Goal: Answer question/provide support: Share knowledge or assist other users

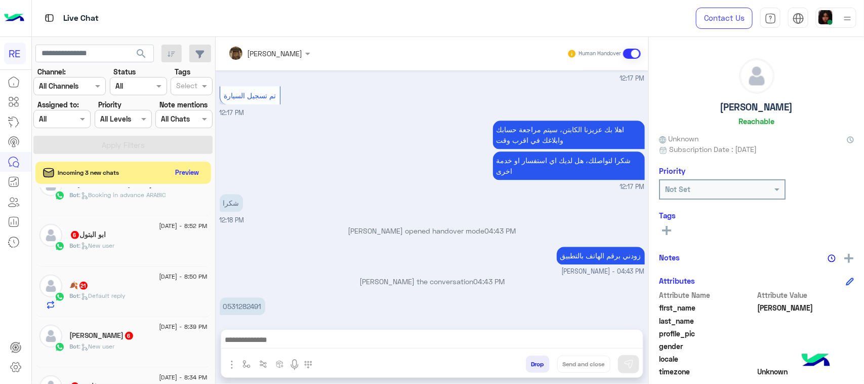
scroll to position [63, 0]
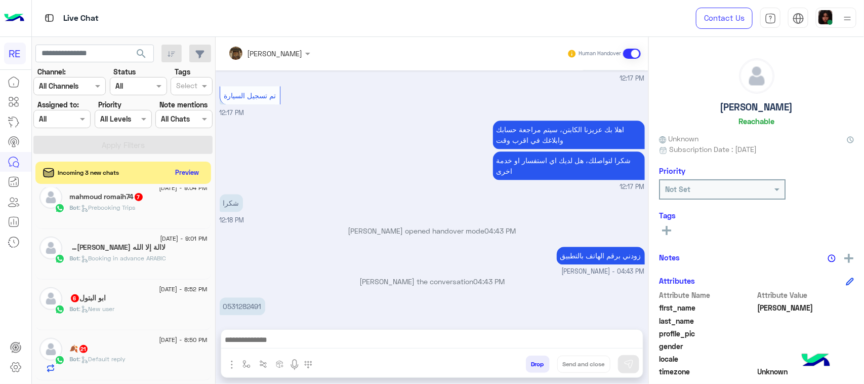
click at [155, 252] on h5 "لاالة إلا الله [PERSON_NAME] 9" at bounding box center [118, 247] width 96 height 9
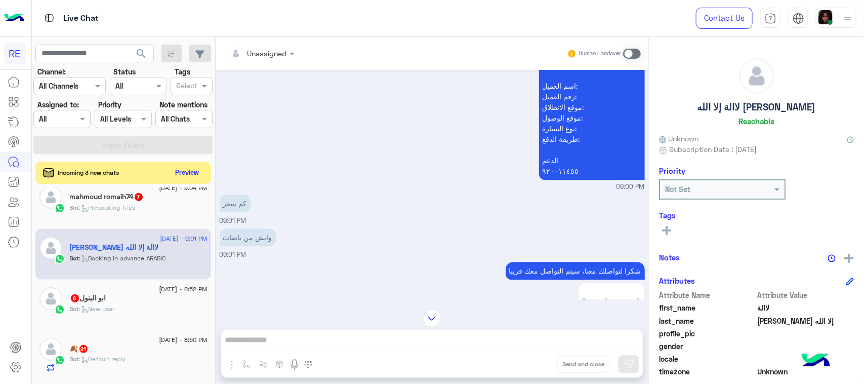
scroll to position [1191, 0]
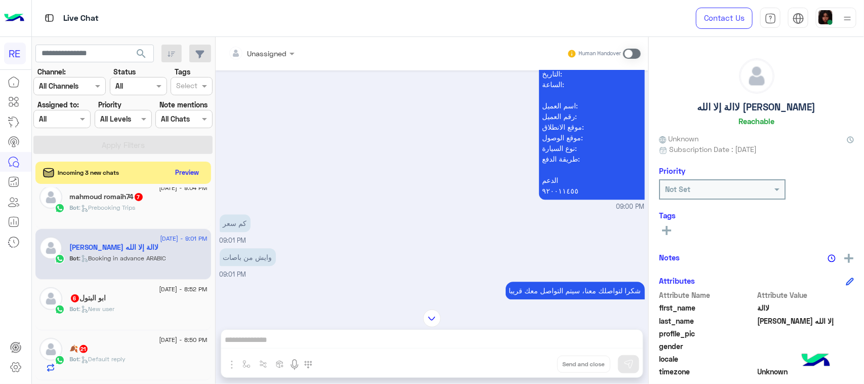
click at [634, 52] on span at bounding box center [632, 54] width 18 height 10
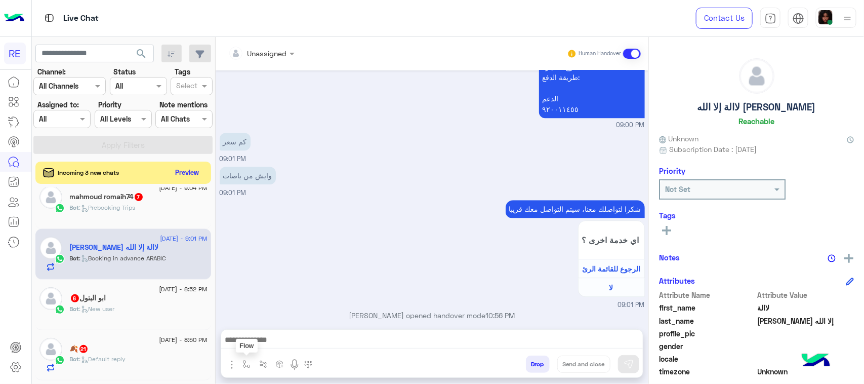
click at [254, 363] on button "button" at bounding box center [246, 363] width 17 height 17
click at [277, 338] on input "text" at bounding box center [265, 342] width 42 height 12
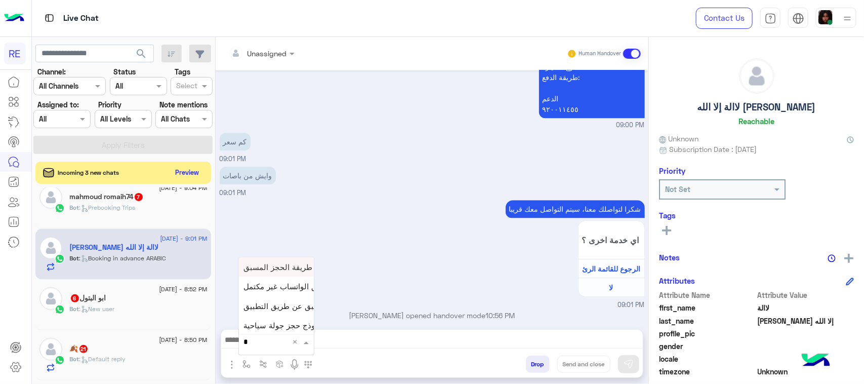
type input "**"
click at [277, 271] on span "طريقة الحجز المسبق" at bounding box center [278, 266] width 69 height 9
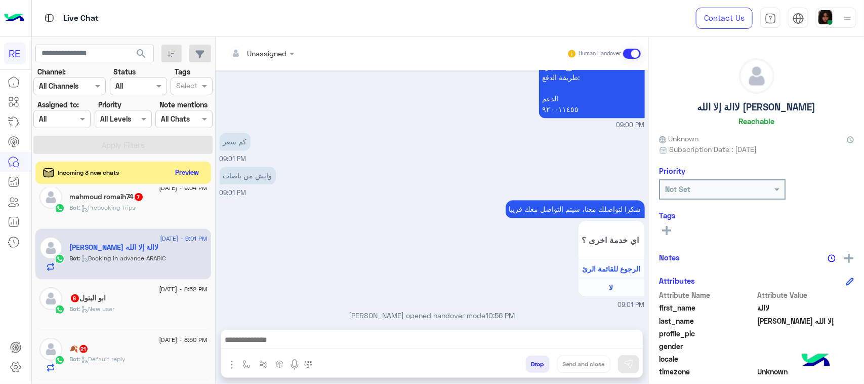
type textarea "**********"
click at [628, 360] on img at bounding box center [629, 364] width 10 height 10
click at [171, 297] on div "ابو البتول 6" at bounding box center [139, 299] width 138 height 11
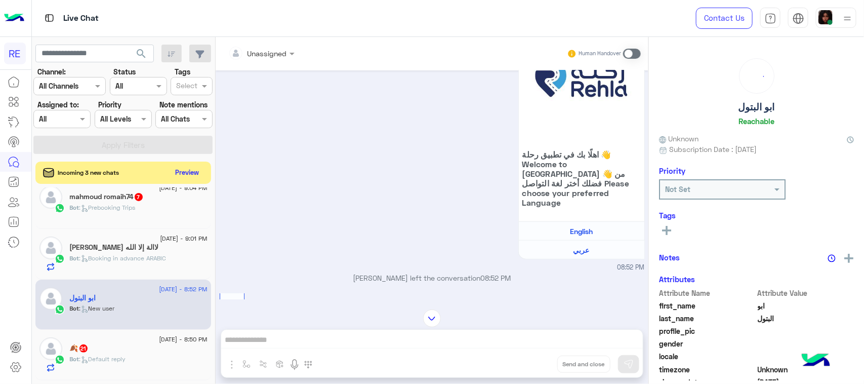
scroll to position [4, 0]
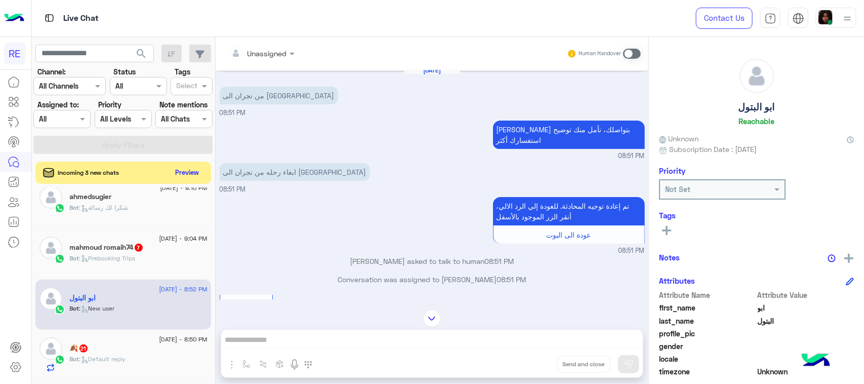
click at [636, 50] on span at bounding box center [632, 54] width 18 height 10
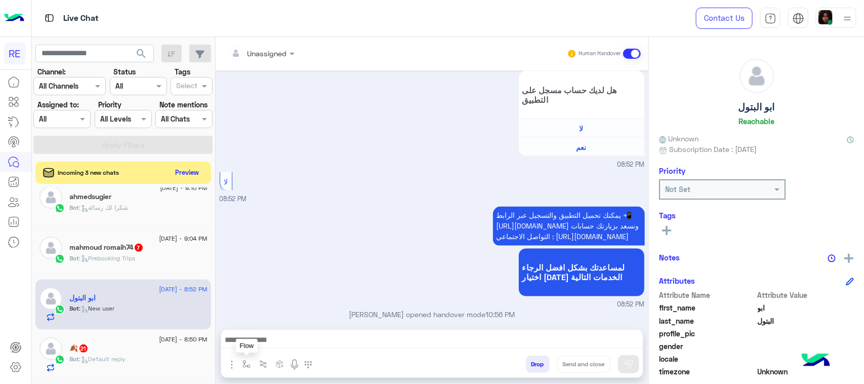
click at [249, 363] on img "button" at bounding box center [246, 364] width 8 height 8
click at [276, 340] on input "text" at bounding box center [265, 342] width 42 height 12
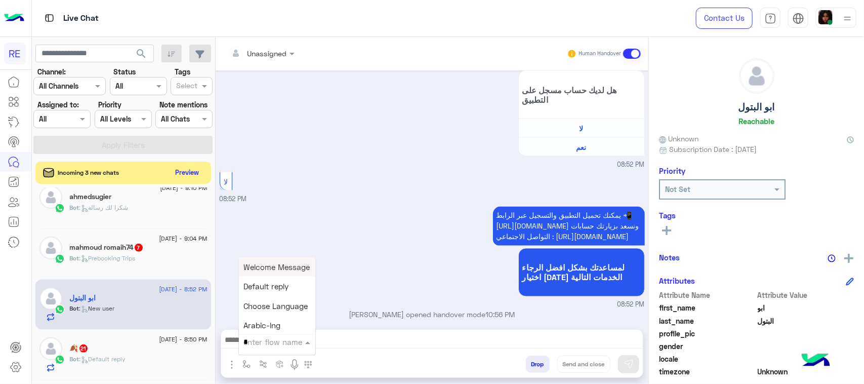
type input "**"
click at [274, 269] on span "طريقة الحجز المسبق" at bounding box center [278, 266] width 69 height 9
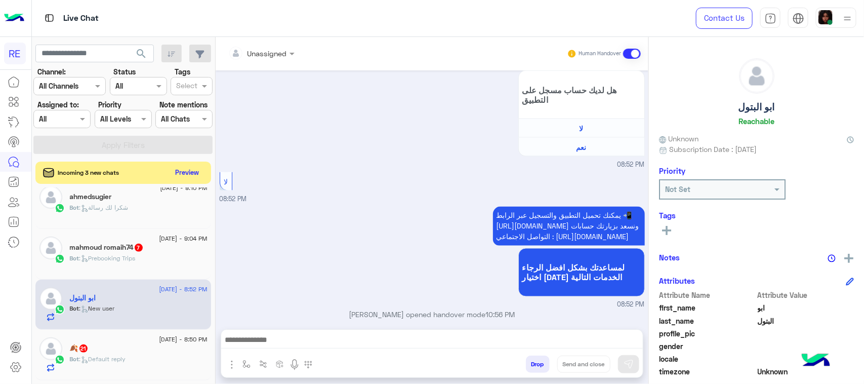
type textarea "**********"
click at [629, 363] on img at bounding box center [629, 364] width 10 height 10
click at [166, 348] on div "🍂 21" at bounding box center [139, 349] width 138 height 11
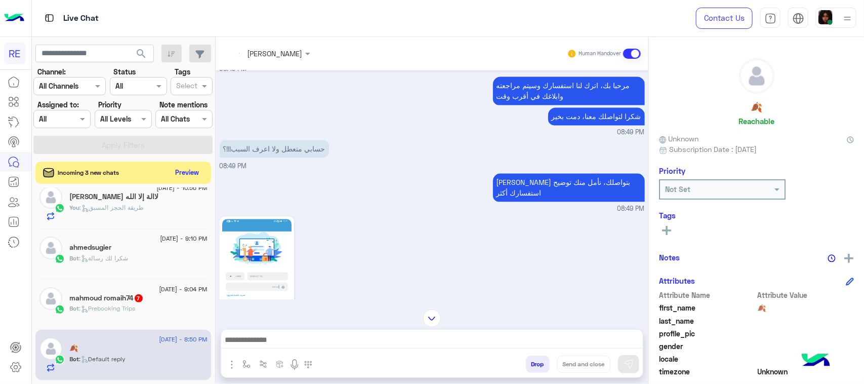
scroll to position [957, 0]
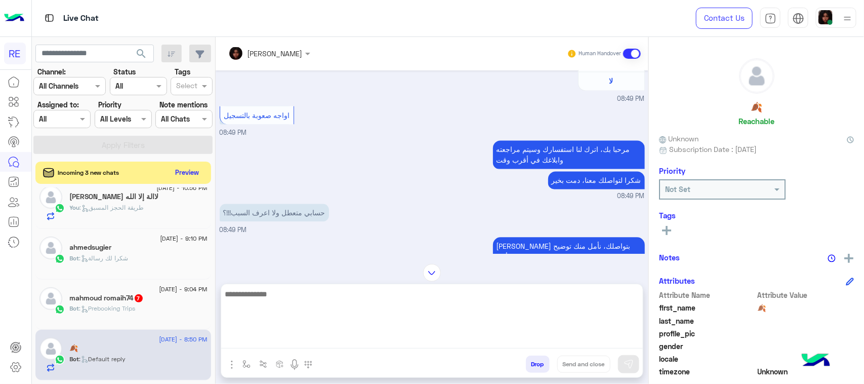
click at [570, 337] on textarea at bounding box center [432, 318] width 422 height 61
paste textarea "**********"
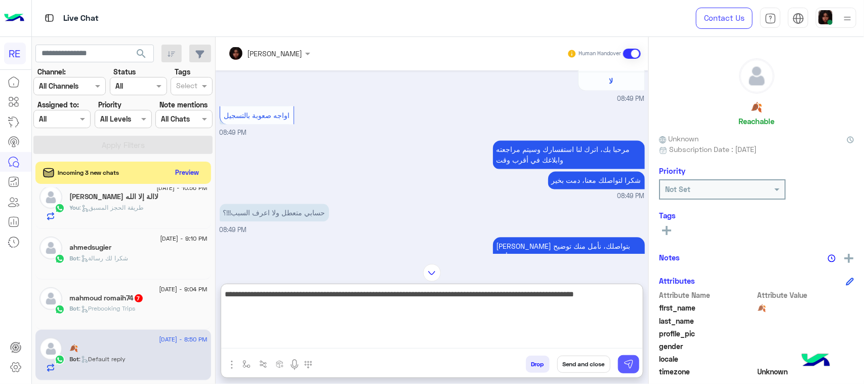
type textarea "**********"
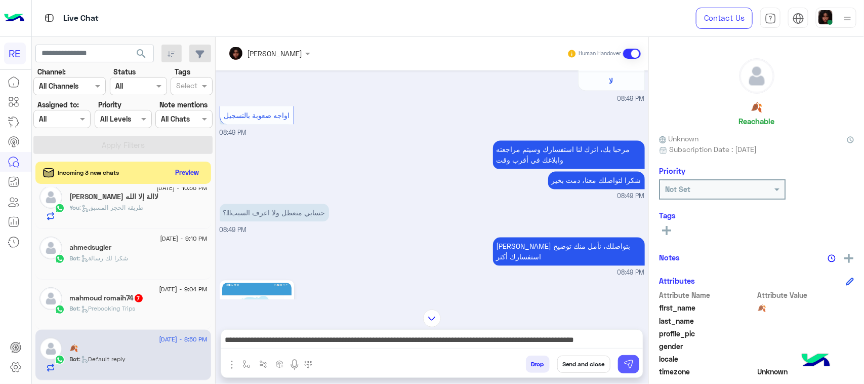
click at [632, 360] on img at bounding box center [629, 364] width 10 height 10
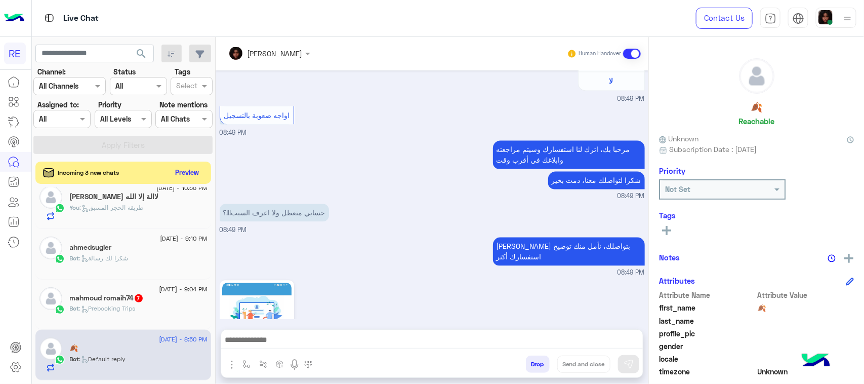
scroll to position [1200, 0]
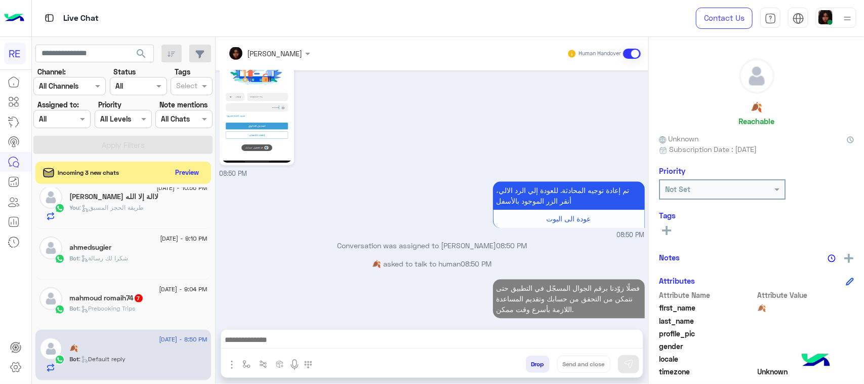
click at [128, 298] on h5 "mahmoud romaih74 7" at bounding box center [107, 298] width 74 height 9
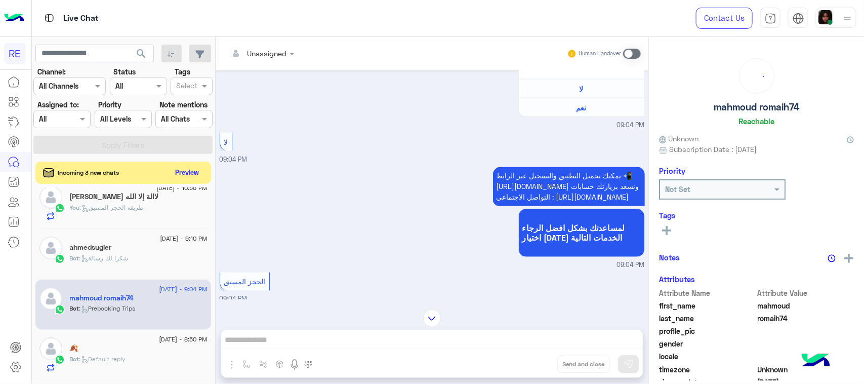
scroll to position [758, 0]
click at [637, 57] on span at bounding box center [632, 54] width 18 height 10
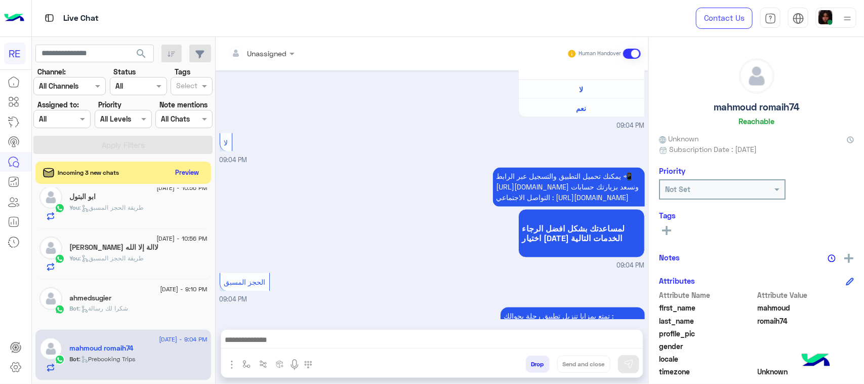
scroll to position [1092, 0]
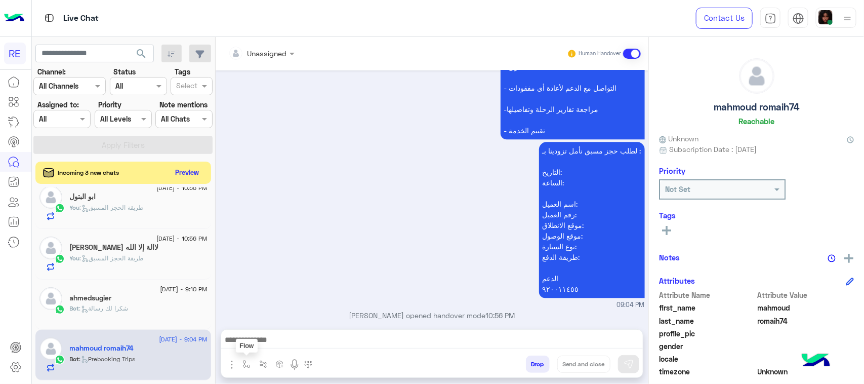
click at [249, 362] on img "button" at bounding box center [246, 364] width 8 height 8
click at [263, 343] on input "text" at bounding box center [265, 342] width 42 height 12
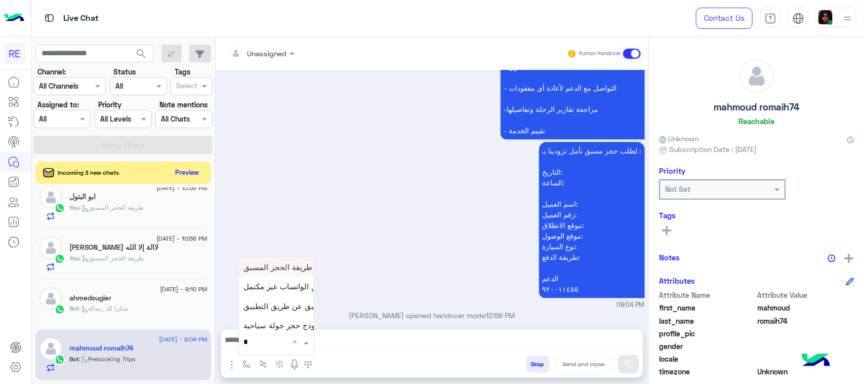
type input "**"
click at [278, 267] on span "طريقة الحجز المسبق" at bounding box center [278, 266] width 69 height 9
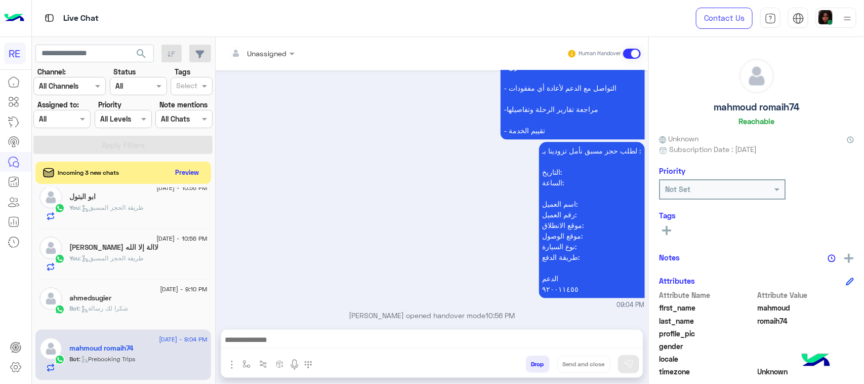
type textarea "**********"
click at [624, 360] on img at bounding box center [629, 364] width 10 height 10
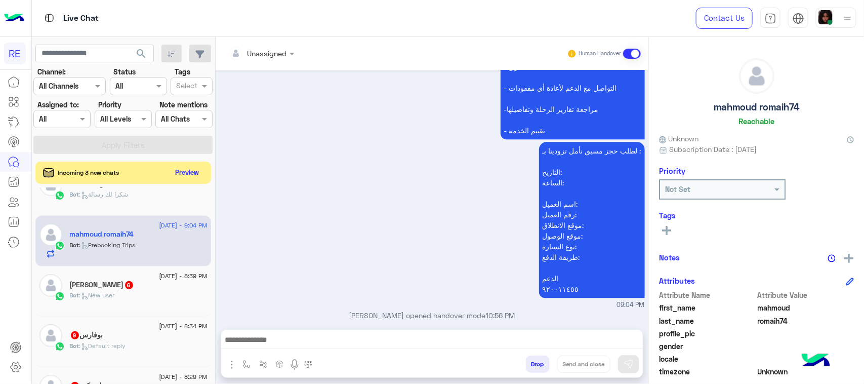
scroll to position [190, 0]
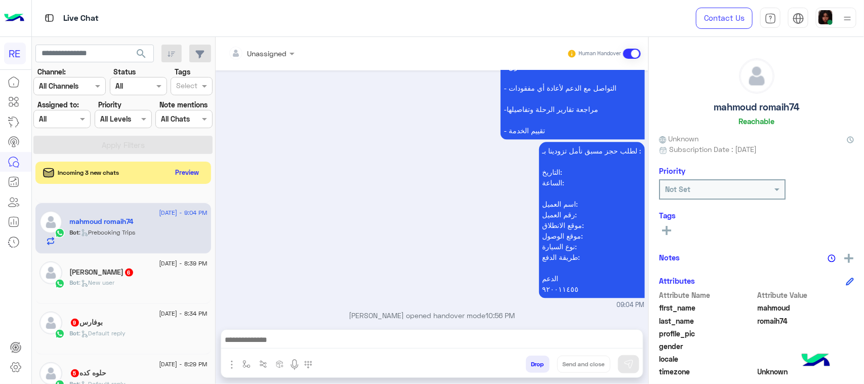
click at [156, 292] on div "Bot : New user" at bounding box center [139, 287] width 138 height 18
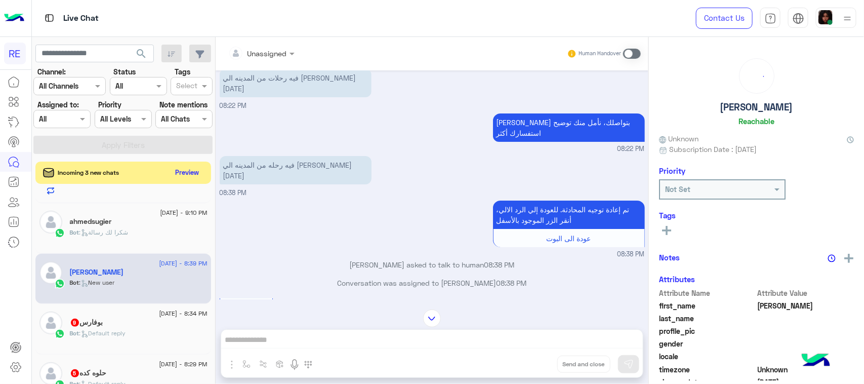
scroll to position [4, 0]
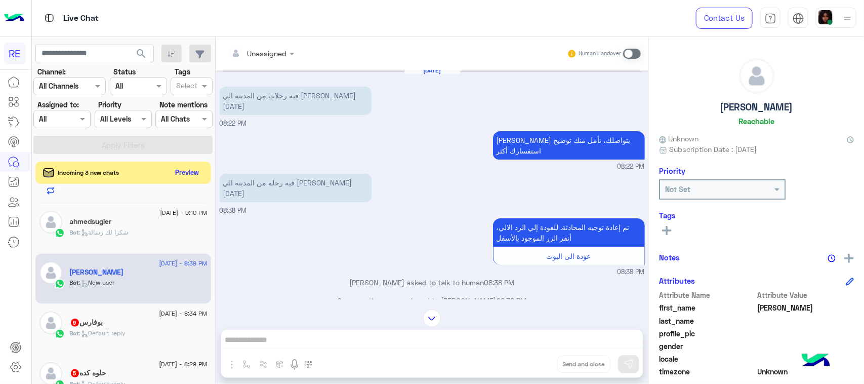
click at [634, 55] on span at bounding box center [632, 54] width 18 height 10
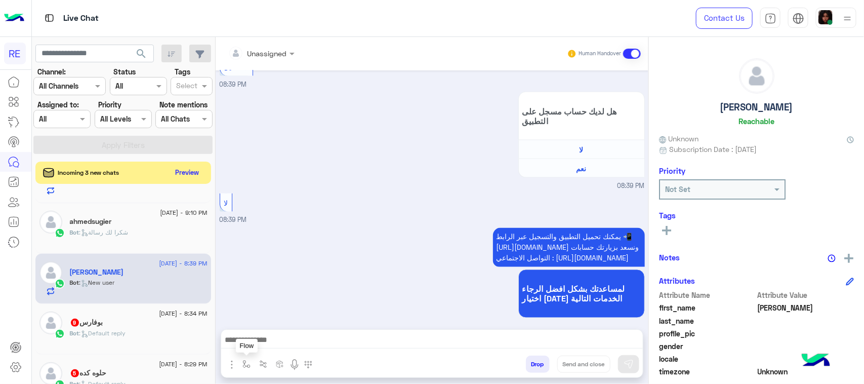
click at [250, 360] on img "button" at bounding box center [246, 364] width 8 height 8
click at [262, 336] on input "text" at bounding box center [265, 342] width 42 height 12
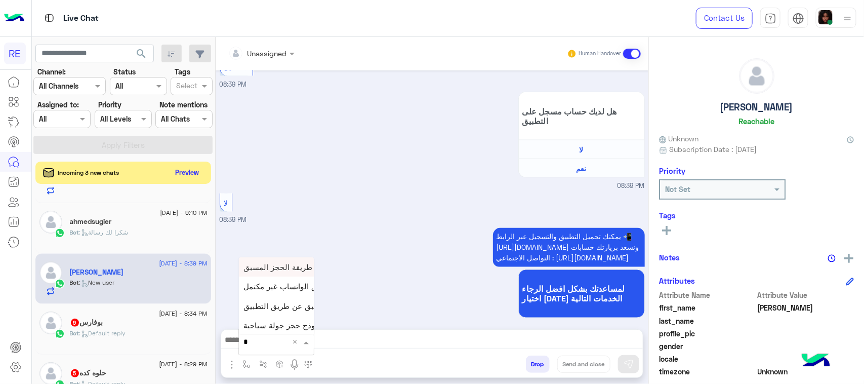
type input "**"
click at [269, 267] on span "طريقة الحجز المسبق" at bounding box center [278, 266] width 69 height 9
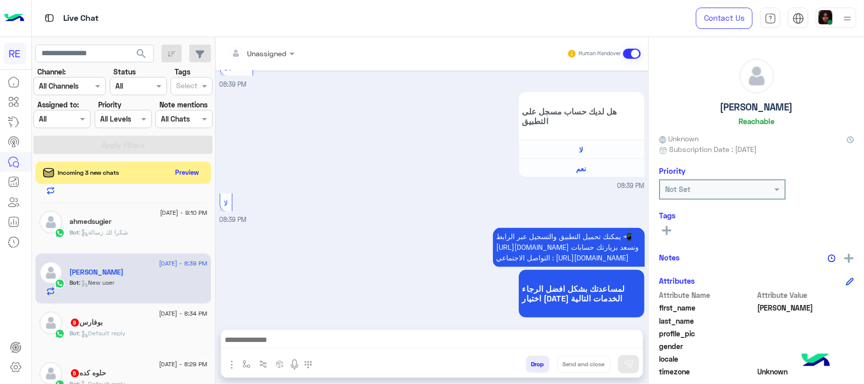
type textarea "**********"
click at [641, 363] on div "Drop Send and close" at bounding box center [481, 366] width 323 height 22
click at [629, 364] on img at bounding box center [629, 364] width 10 height 10
click at [74, 341] on div "Bot : Default reply" at bounding box center [139, 338] width 138 height 18
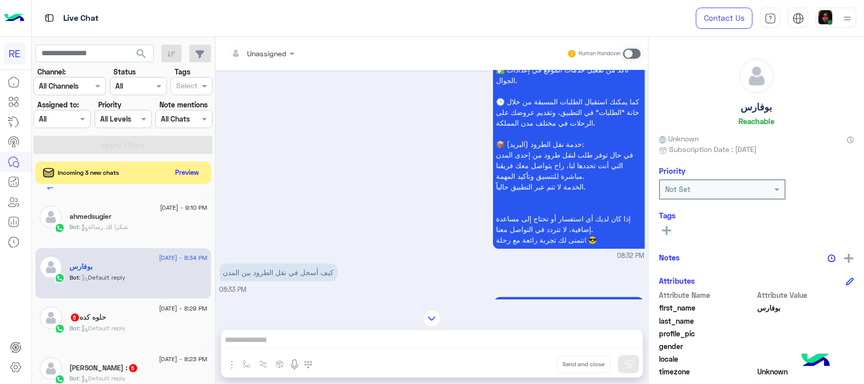
scroll to position [253, 0]
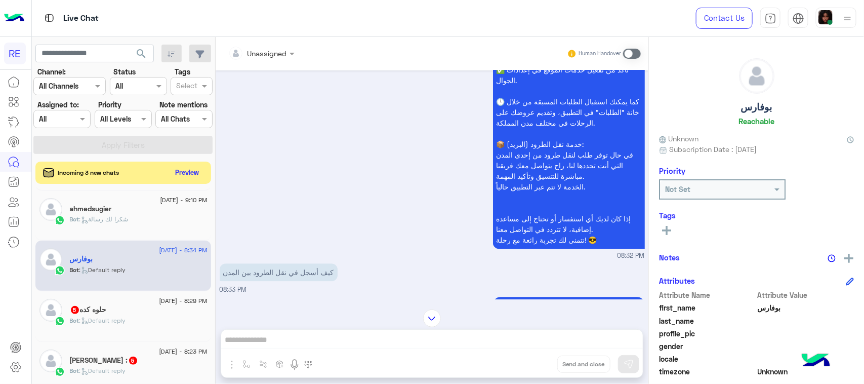
click at [154, 314] on div "حلوه كده 5" at bounding box center [139, 310] width 138 height 11
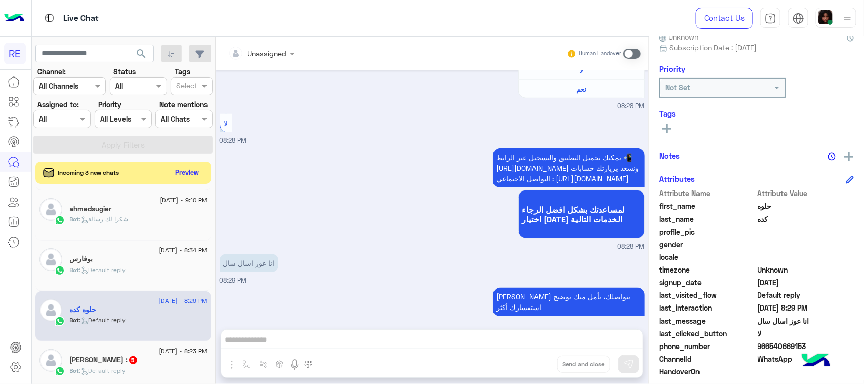
scroll to position [160, 0]
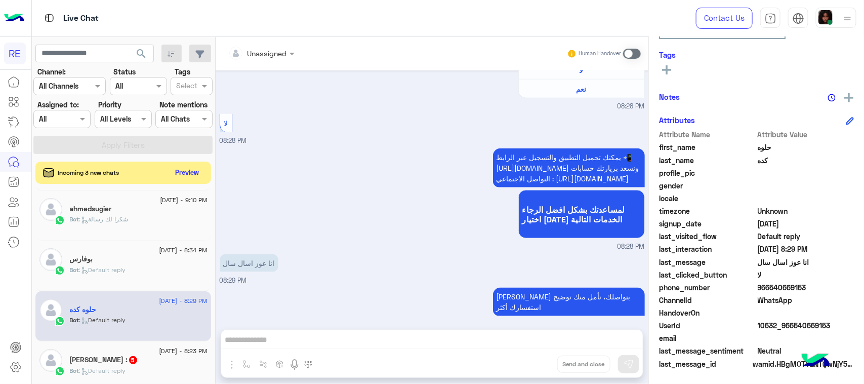
click at [639, 54] on span at bounding box center [632, 54] width 18 height 10
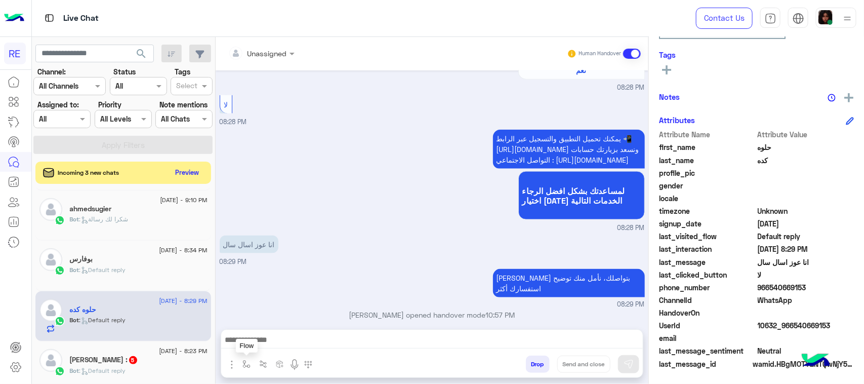
click at [247, 362] on img "button" at bounding box center [246, 364] width 8 height 8
click at [263, 333] on ng-select "enter flow name" at bounding box center [277, 342] width 76 height 18
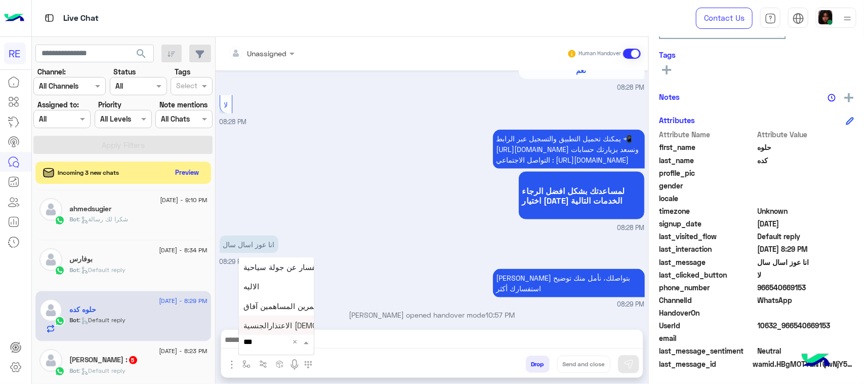
type input "****"
click at [262, 310] on div "الاليه" at bounding box center [276, 304] width 75 height 20
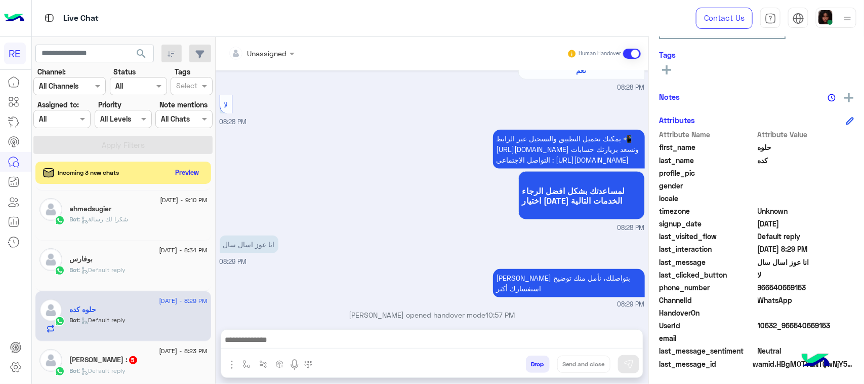
type textarea "**********"
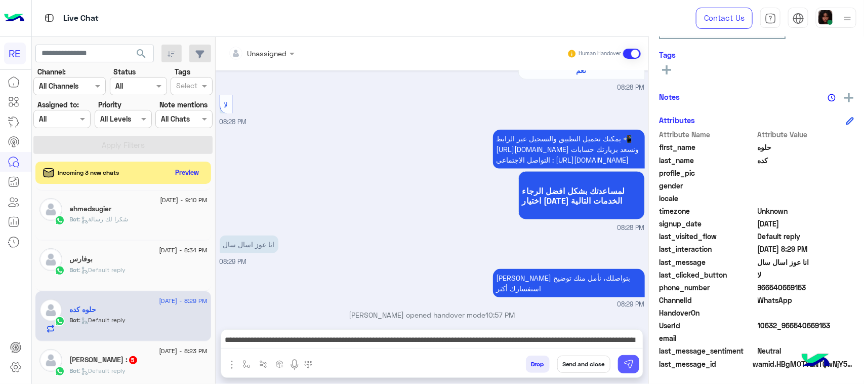
click at [618, 363] on button at bounding box center [628, 364] width 21 height 18
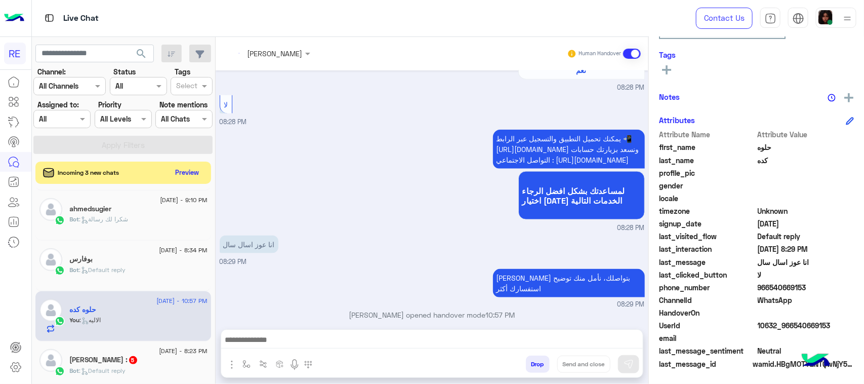
scroll to position [979, 0]
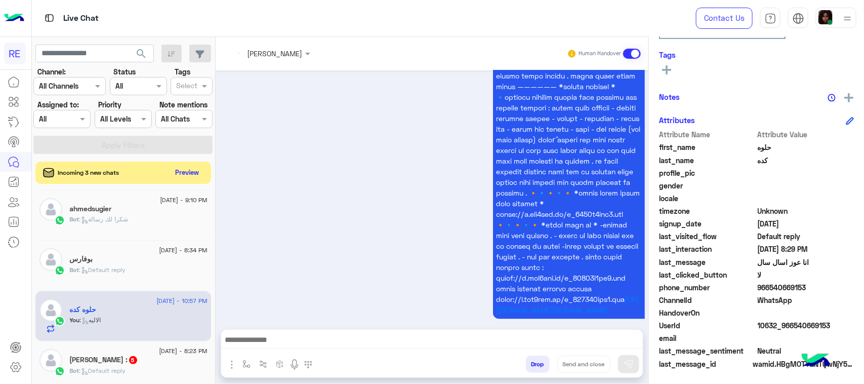
click at [84, 366] on div "[PERSON_NAME] : 5" at bounding box center [139, 360] width 138 height 11
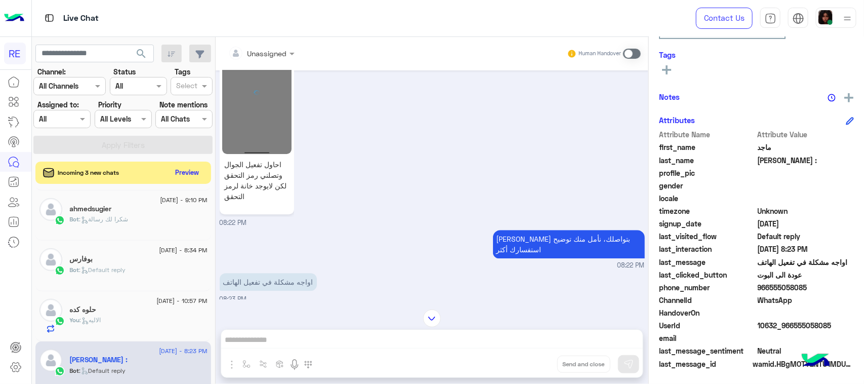
scroll to position [1246, 0]
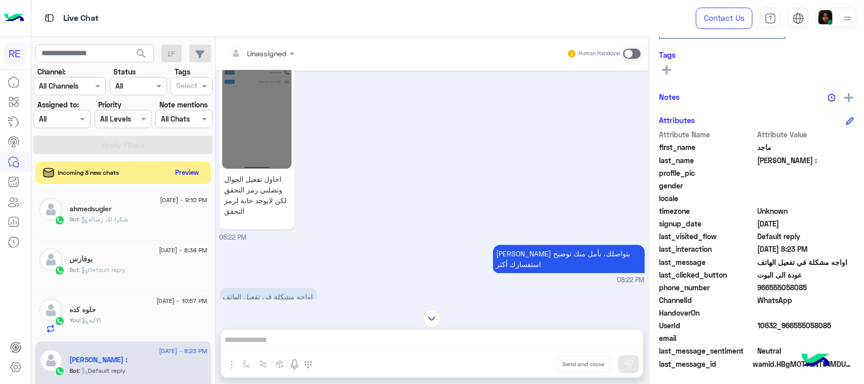
click at [345, 335] on div "Unassigned Human Handover [DATE] وعليكم السلام ،كيف اقدر اساعدك اهلًا بك في تطب…" at bounding box center [432, 212] width 433 height 351
click at [633, 59] on div "Human Handover" at bounding box center [604, 54] width 74 height 18
click at [633, 57] on span at bounding box center [632, 54] width 18 height 10
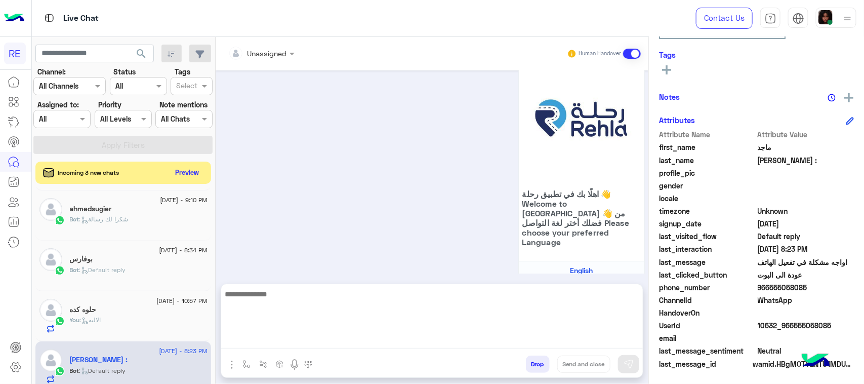
click at [332, 342] on textarea at bounding box center [432, 318] width 422 height 61
paste textarea "**********"
type textarea "**********"
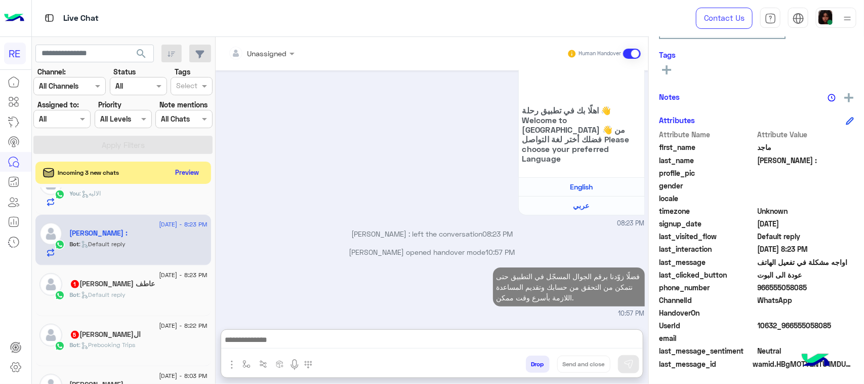
scroll to position [1729, 0]
click at [155, 293] on div "Bot : Default reply" at bounding box center [139, 299] width 138 height 18
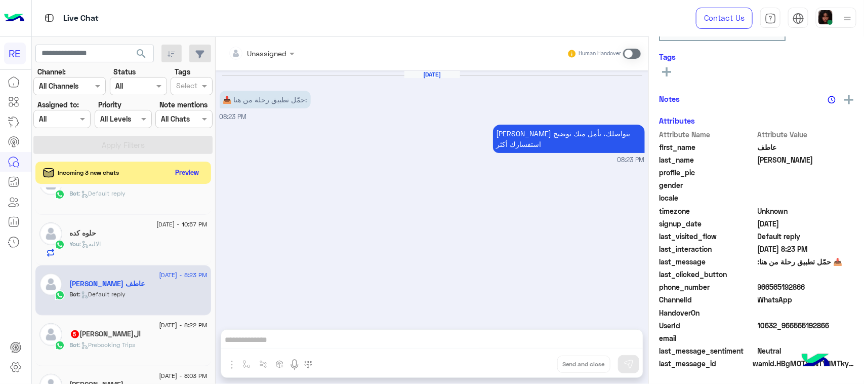
click at [636, 56] on span at bounding box center [632, 54] width 18 height 10
click at [247, 358] on button "button" at bounding box center [246, 363] width 17 height 17
click at [270, 338] on input "text" at bounding box center [265, 342] width 42 height 12
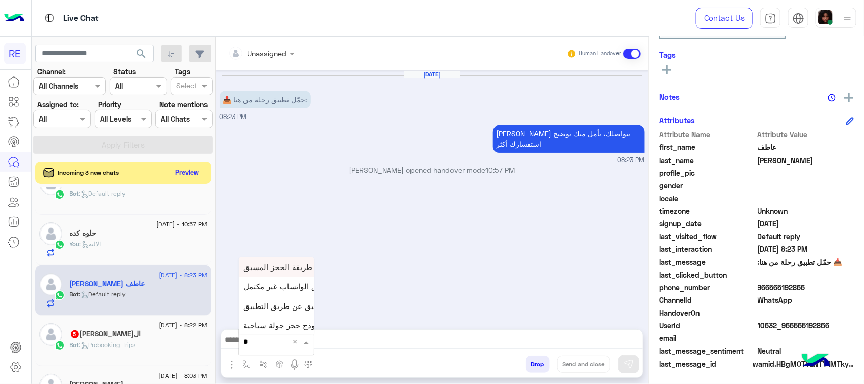
type input "**"
click at [281, 268] on span "طريقة الحجز المسبق" at bounding box center [278, 266] width 69 height 9
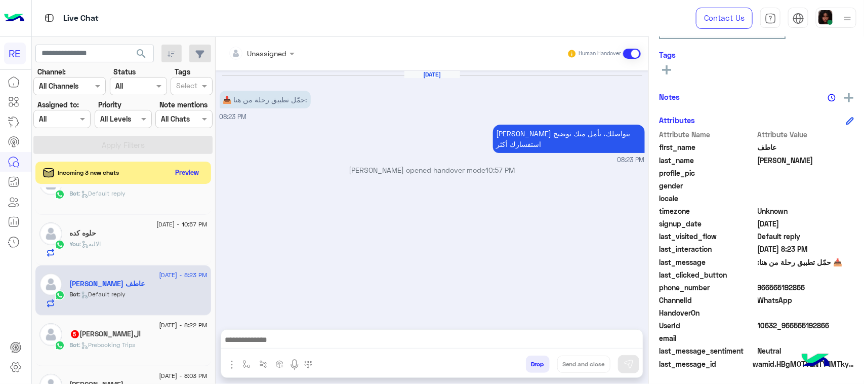
type textarea "**********"
click at [625, 360] on img at bounding box center [629, 364] width 10 height 10
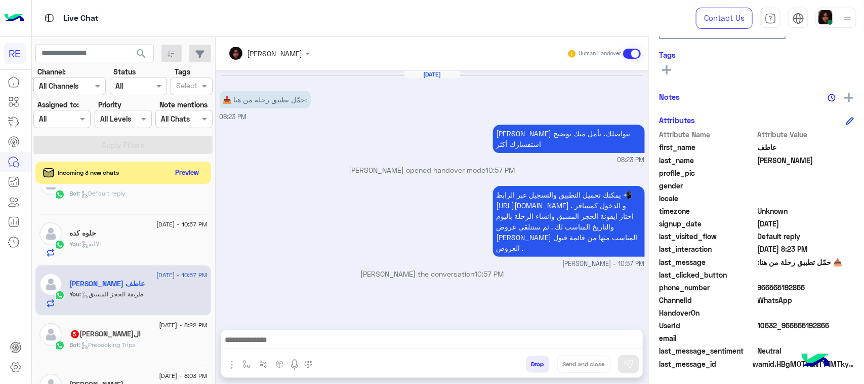
click at [139, 353] on div "Bot : Prebooking Trips" at bounding box center [139, 349] width 138 height 18
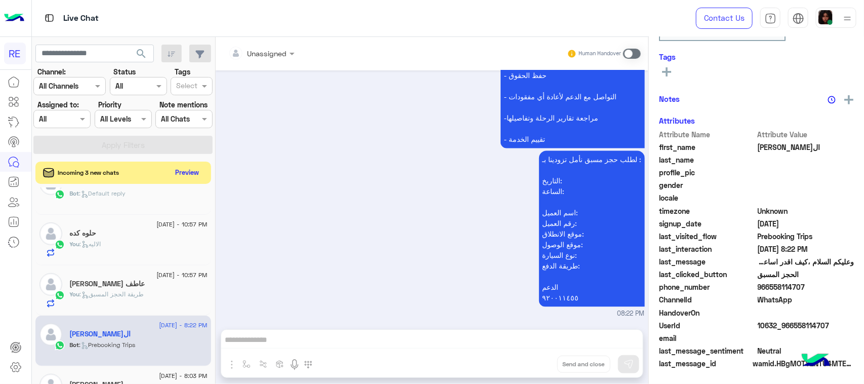
click at [633, 49] on span at bounding box center [632, 54] width 18 height 10
click at [628, 61] on div "Human Handover" at bounding box center [604, 54] width 74 height 18
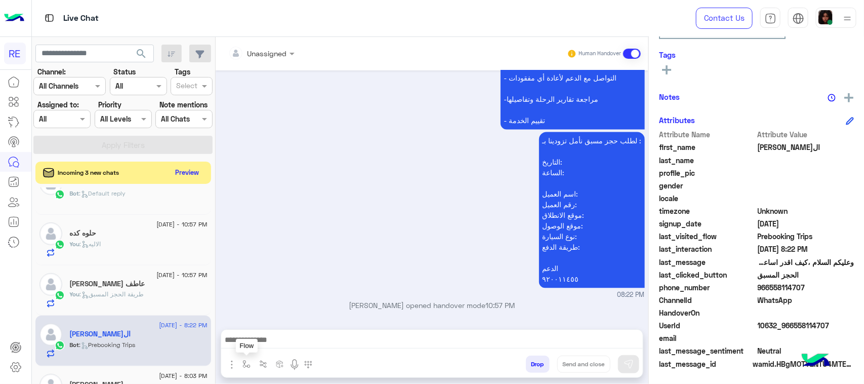
click at [251, 365] on button "button" at bounding box center [246, 363] width 17 height 17
click at [266, 343] on input "text" at bounding box center [265, 342] width 42 height 12
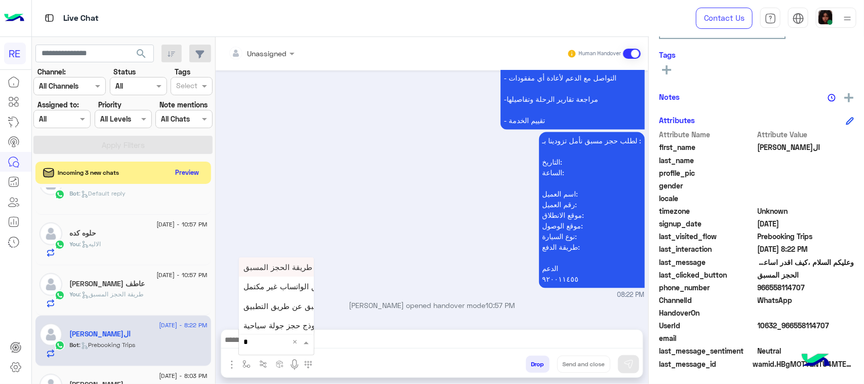
type input "**"
click at [281, 269] on span "طريقة الحجز المسبق" at bounding box center [278, 266] width 69 height 9
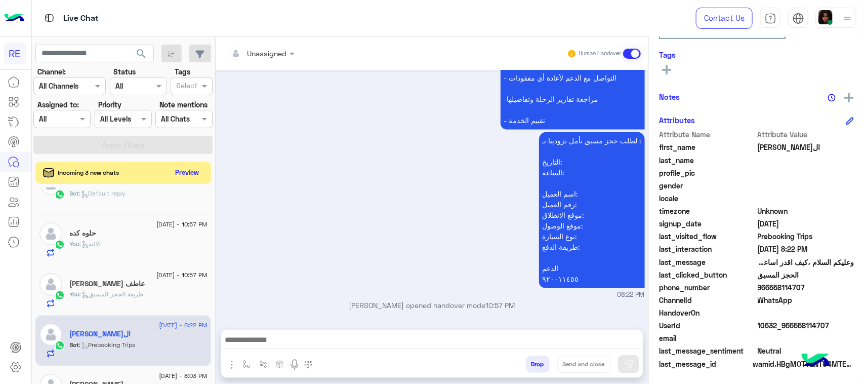
type textarea "**********"
click at [631, 365] on img at bounding box center [629, 364] width 10 height 10
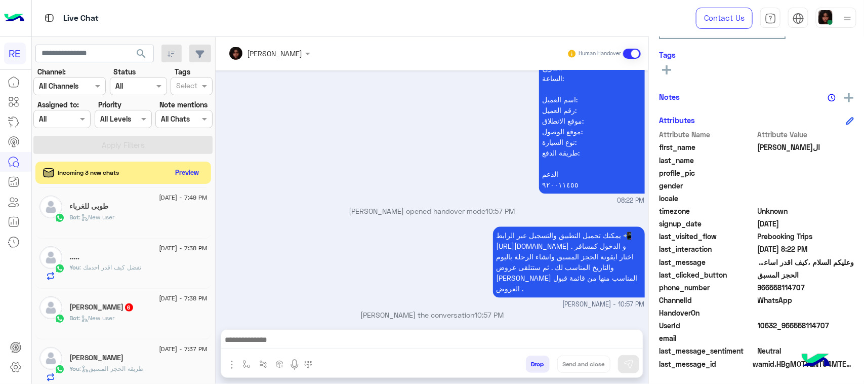
click at [131, 326] on div "Bot : New user" at bounding box center [139, 322] width 138 height 18
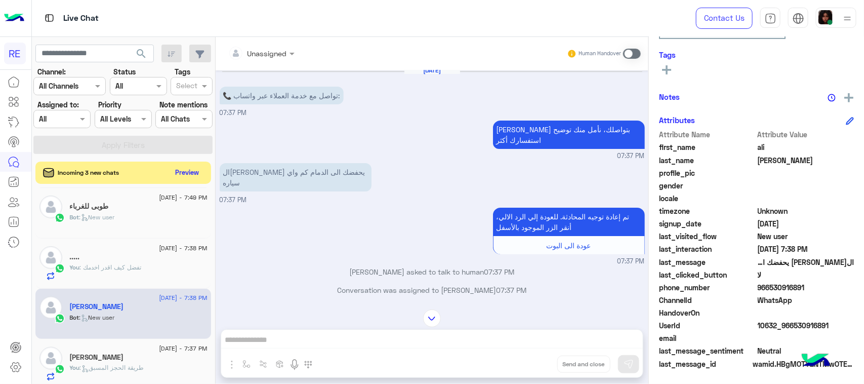
click at [633, 54] on span at bounding box center [632, 54] width 18 height 10
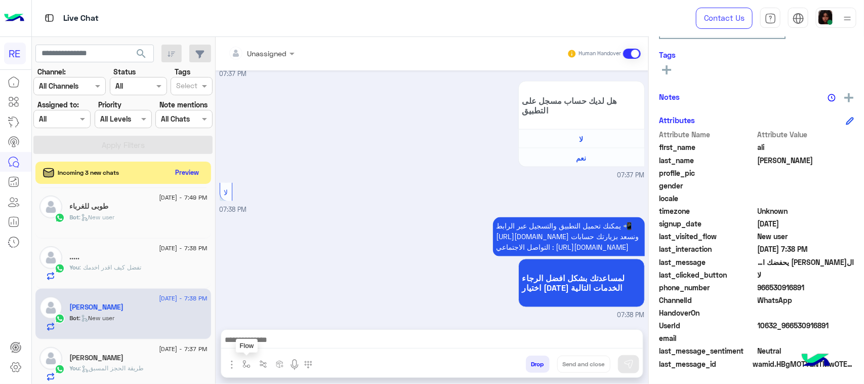
click at [247, 363] on img "button" at bounding box center [246, 364] width 8 height 8
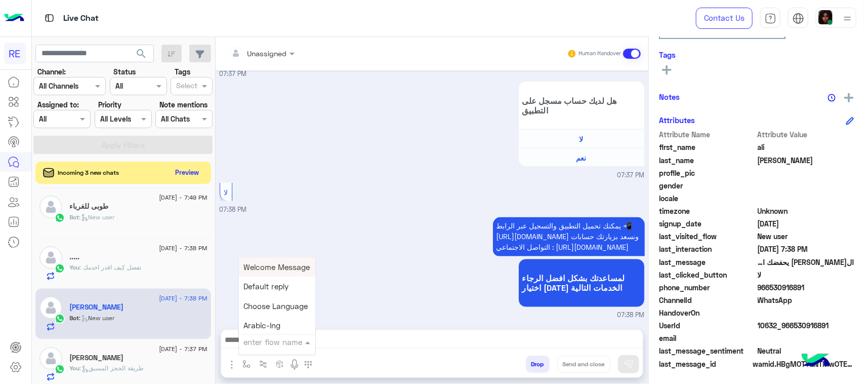
click at [272, 338] on input "text" at bounding box center [265, 342] width 42 height 12
type input "**"
click at [285, 272] on div "طريقة الحجز المسبق" at bounding box center [276, 266] width 75 height 19
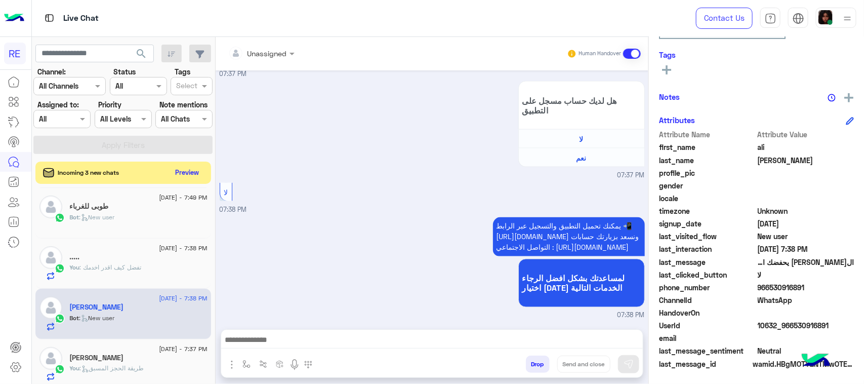
type textarea "**********"
click at [631, 363] on img at bounding box center [629, 364] width 10 height 10
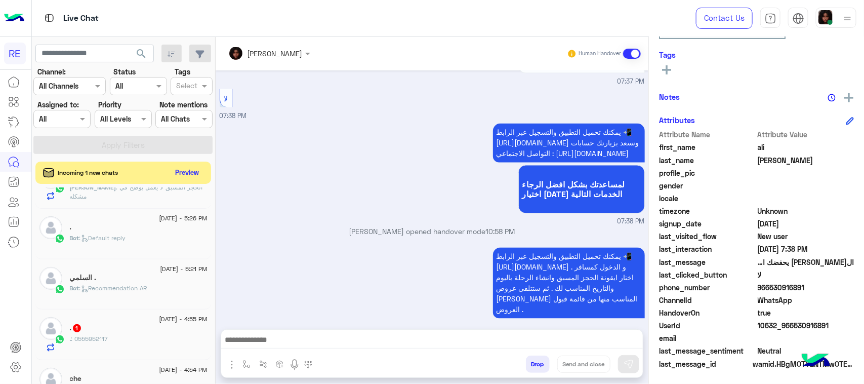
click at [153, 326] on div ". 1" at bounding box center [139, 328] width 138 height 11
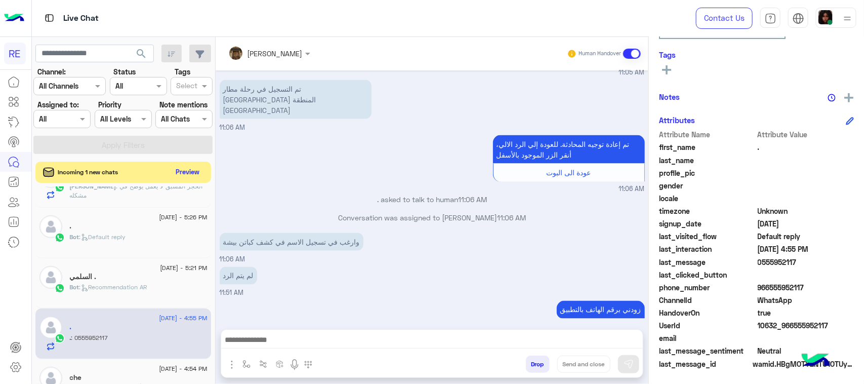
click at [176, 170] on button "Preview" at bounding box center [187, 172] width 31 height 14
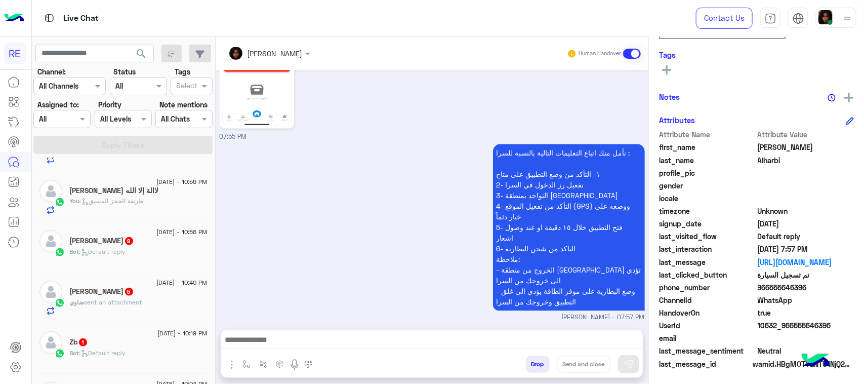
click at [130, 250] on div "Bot : Default reply" at bounding box center [139, 256] width 138 height 18
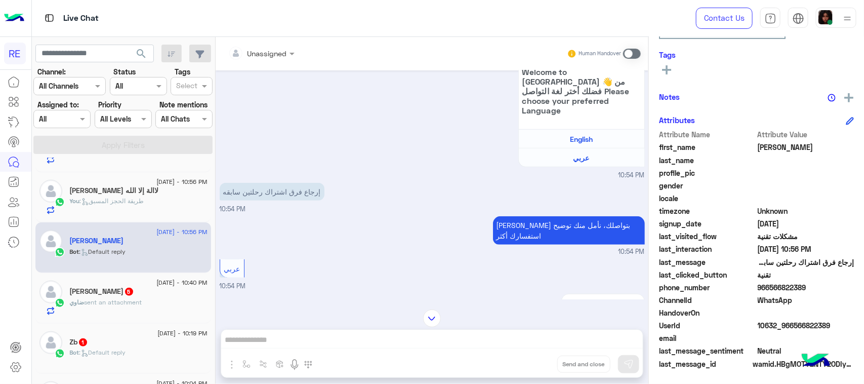
drag, startPoint x: 771, startPoint y: 290, endPoint x: 788, endPoint y: 289, distance: 17.2
click at [813, 290] on span "966566822389" at bounding box center [806, 287] width 97 height 11
copy span "566822389"
click at [639, 53] on span at bounding box center [632, 54] width 18 height 10
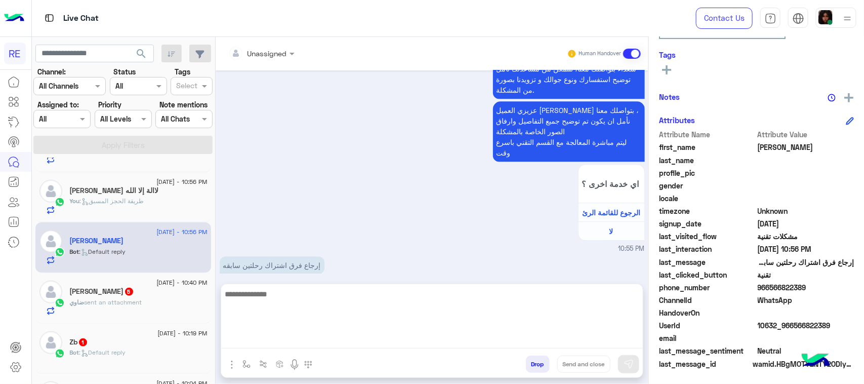
click at [334, 340] on textarea at bounding box center [432, 318] width 422 height 61
type textarea "**********"
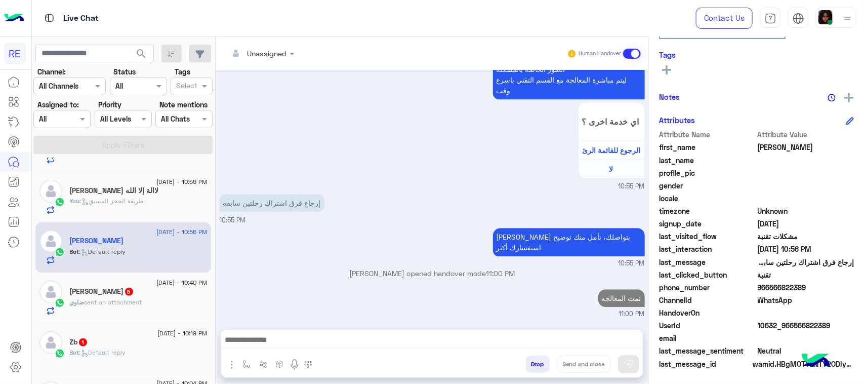
scroll to position [1179, 0]
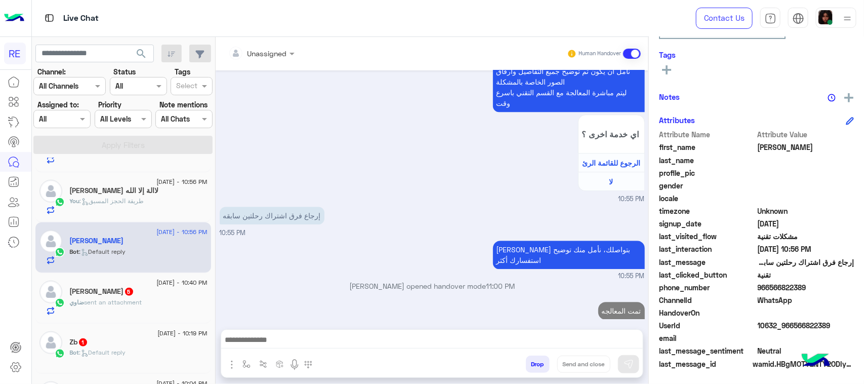
click at [90, 296] on h5 "[PERSON_NAME] 5" at bounding box center [102, 291] width 64 height 9
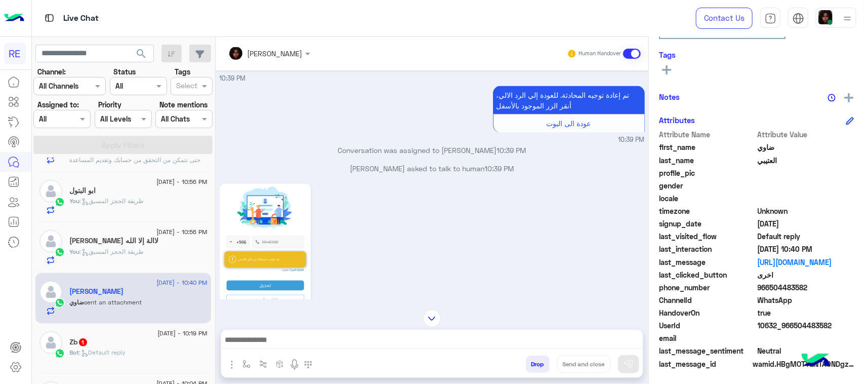
scroll to position [730, 0]
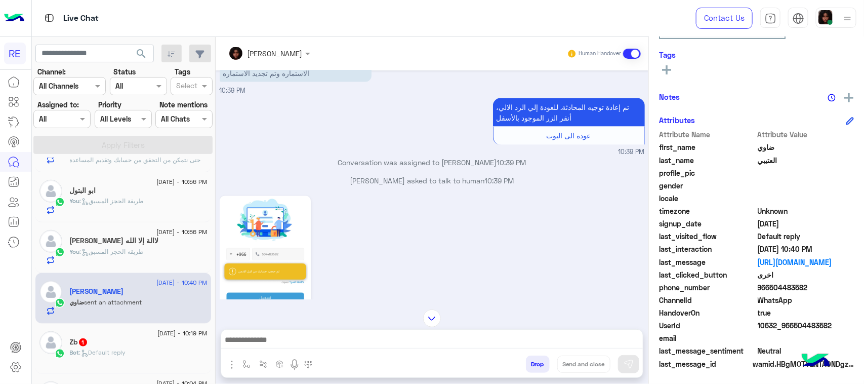
click at [524, 324] on div at bounding box center [432, 318] width 433 height 18
click at [322, 348] on div at bounding box center [432, 342] width 422 height 25
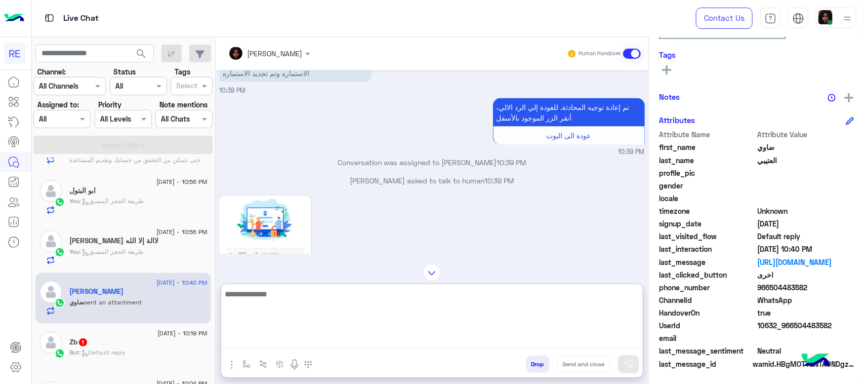
click at [320, 337] on textarea at bounding box center [432, 318] width 422 height 61
paste textarea "**********"
type textarea "**********"
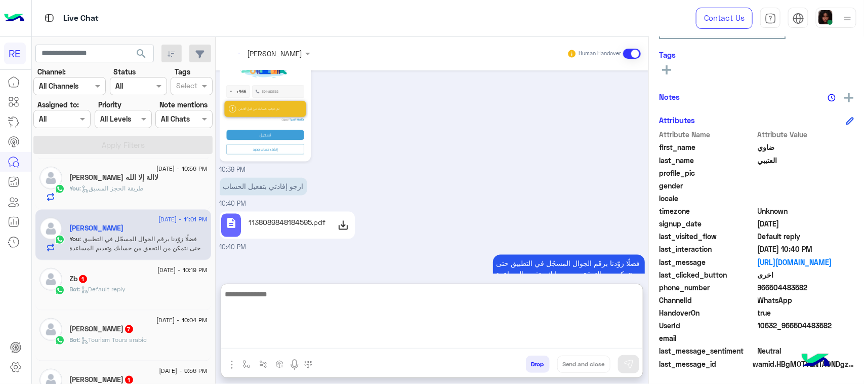
scroll to position [911, 0]
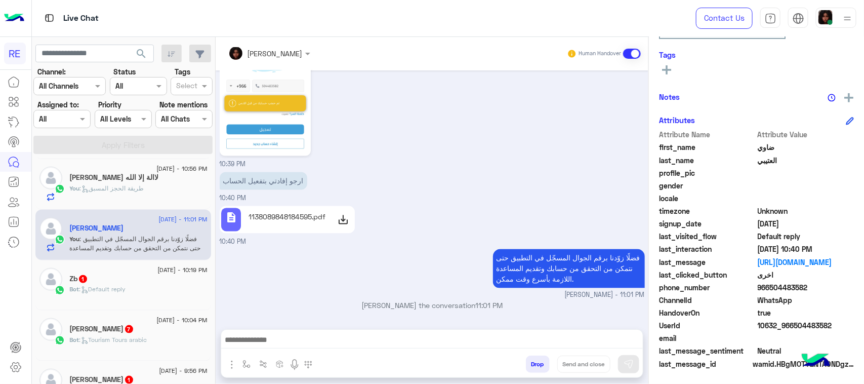
click at [104, 282] on div "Zb 1" at bounding box center [139, 279] width 138 height 11
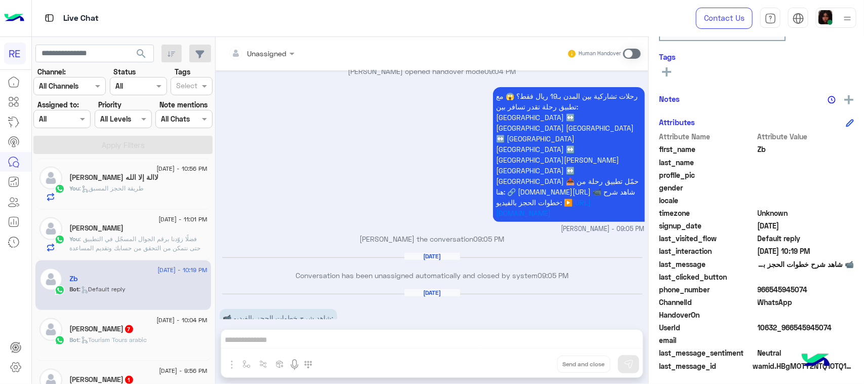
scroll to position [160, 0]
click at [629, 50] on span at bounding box center [632, 54] width 18 height 10
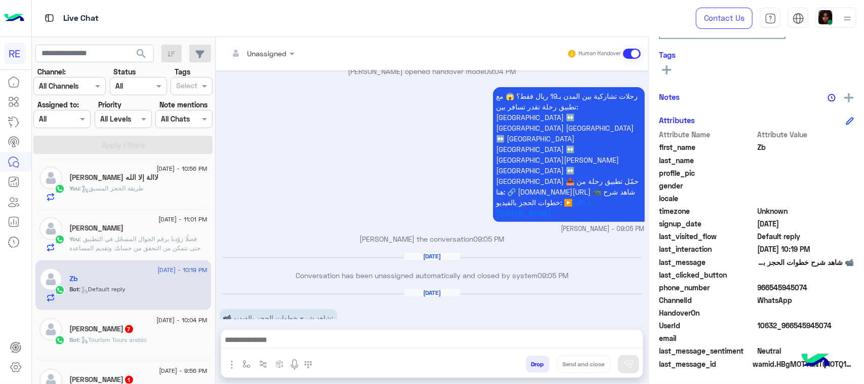
scroll to position [117, 0]
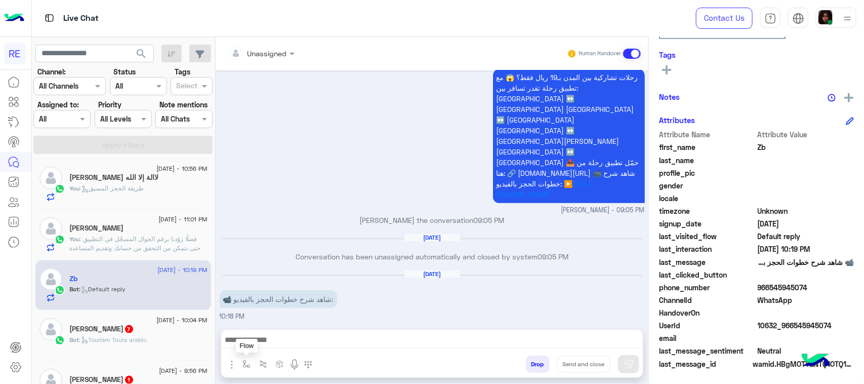
click at [254, 368] on button "button" at bounding box center [246, 363] width 17 height 17
click at [272, 337] on input "text" at bounding box center [265, 342] width 42 height 12
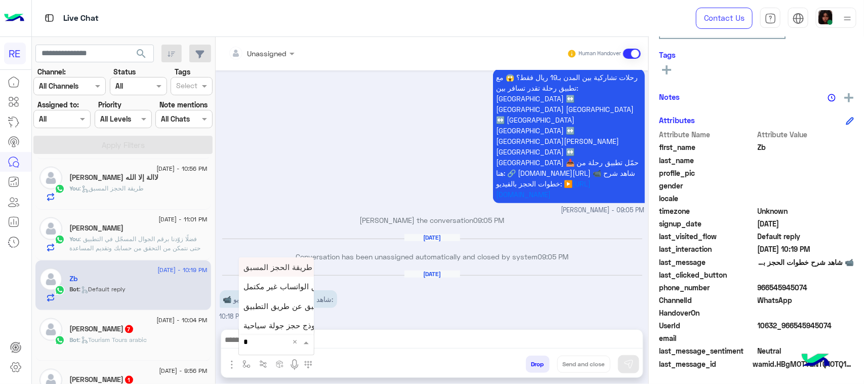
type input "**"
click at [274, 262] on span "طريقة الحجز المسبق" at bounding box center [278, 266] width 69 height 9
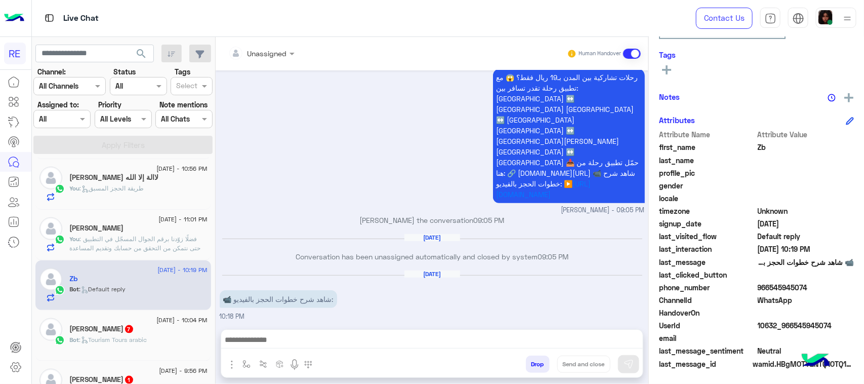
type textarea "**********"
click at [631, 365] on img at bounding box center [629, 364] width 10 height 10
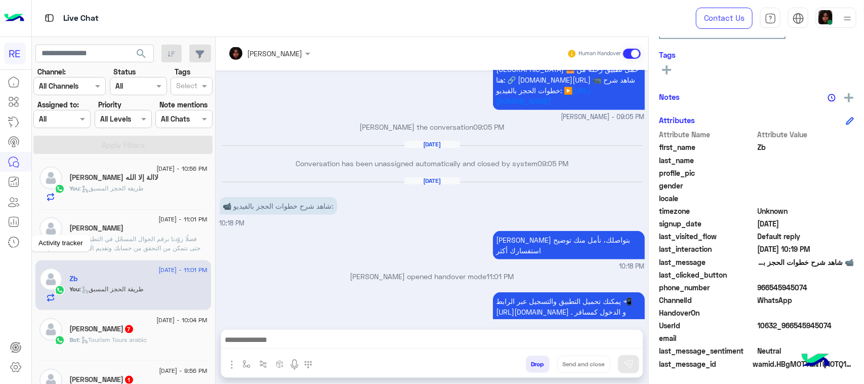
click at [0, 241] on link at bounding box center [13, 242] width 27 height 20
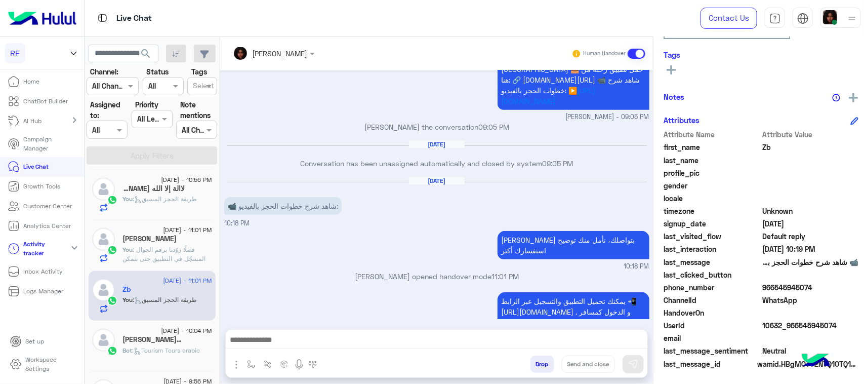
click at [150, 340] on h5 "Osman 7" at bounding box center [153, 339] width 62 height 9
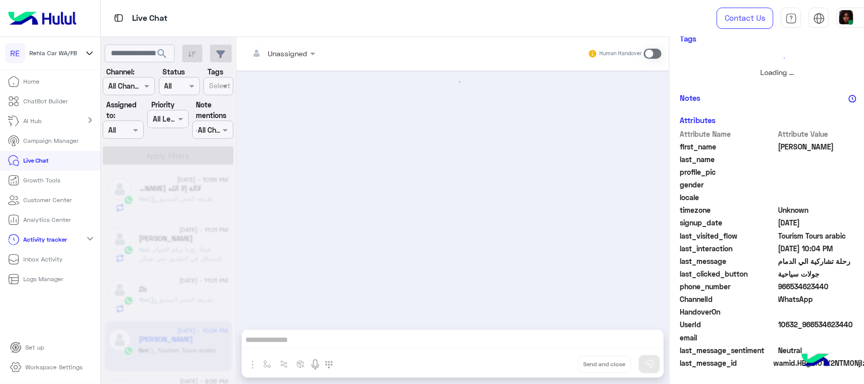
scroll to position [1012, 0]
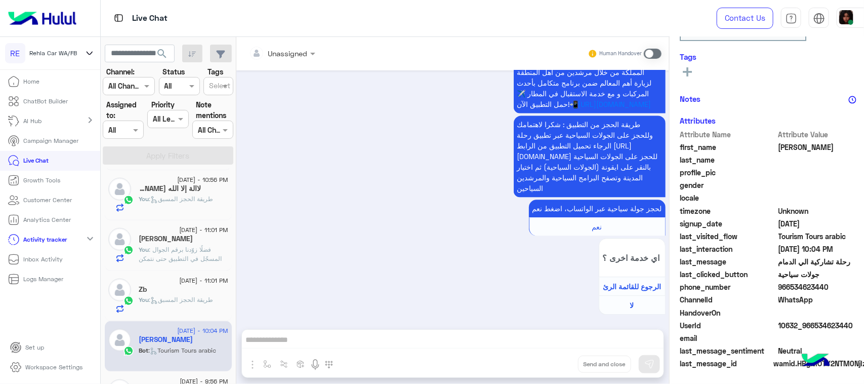
drag, startPoint x: 11, startPoint y: 158, endPoint x: 22, endPoint y: 163, distance: 11.8
click at [12, 158] on icon at bounding box center [14, 160] width 12 height 12
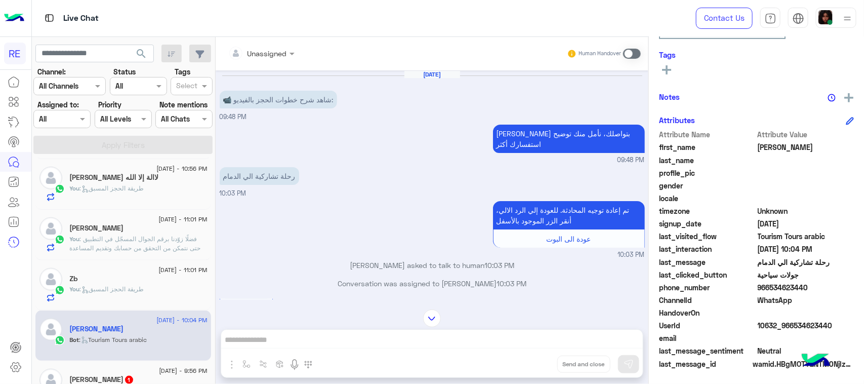
click at [631, 50] on span at bounding box center [632, 54] width 18 height 10
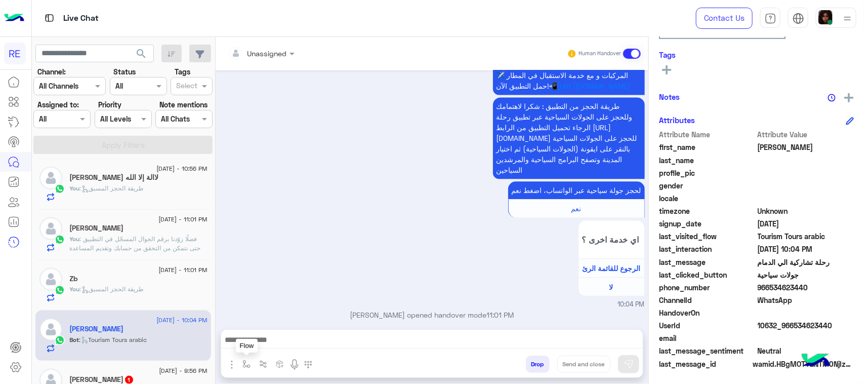
click at [245, 362] on img "button" at bounding box center [246, 364] width 8 height 8
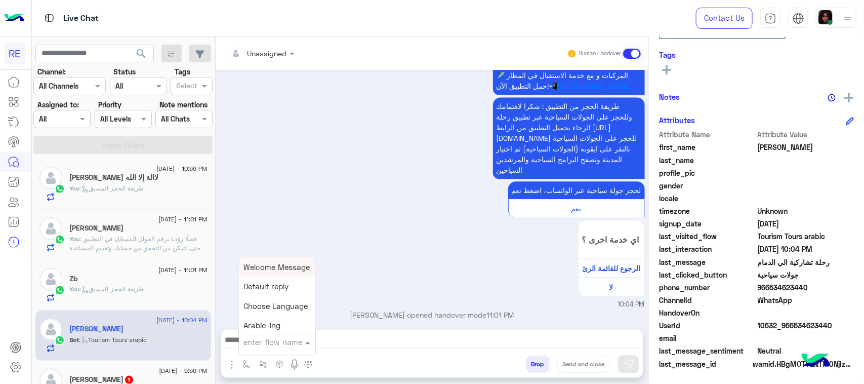
click at [256, 338] on input "text" at bounding box center [265, 342] width 42 height 12
type input "**"
click at [259, 263] on span "طريقة الحجز المسبق" at bounding box center [278, 266] width 69 height 9
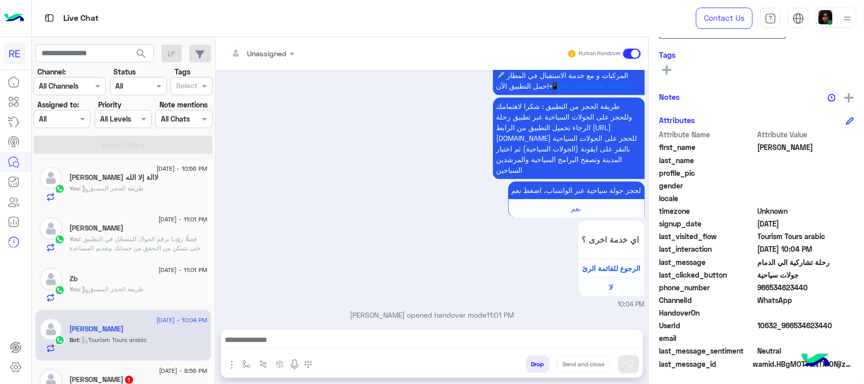
type textarea "**********"
click at [624, 361] on img at bounding box center [629, 364] width 10 height 10
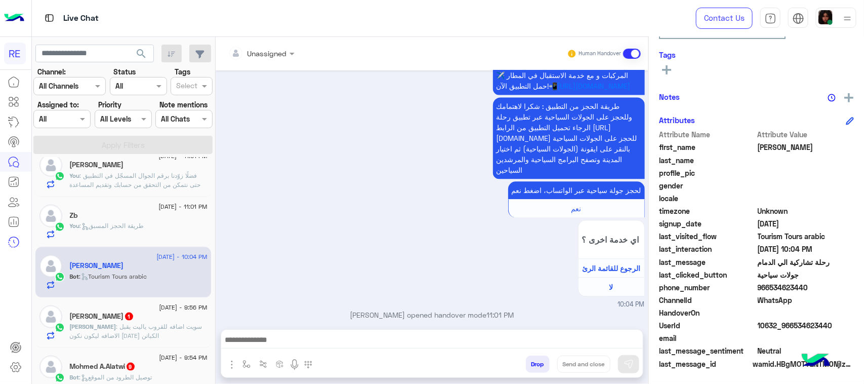
click at [115, 329] on span ": سويت اضافه للقروب ياليت يقبل الاضافه ليكون نكون [DATE] الكباتن" at bounding box center [136, 330] width 133 height 17
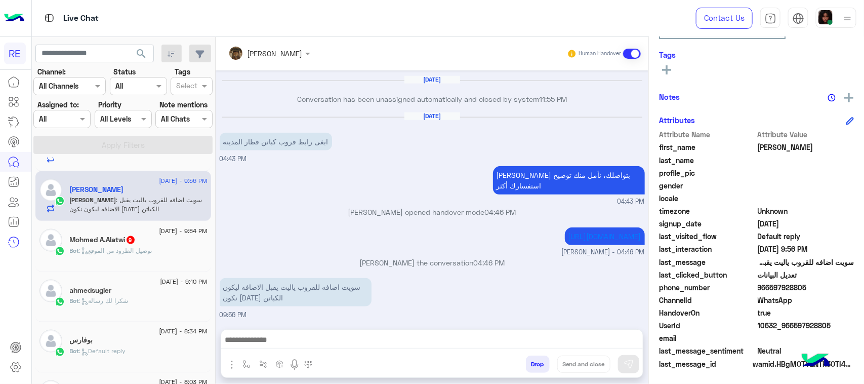
click at [114, 246] on div "Mohmed A.Alatwi 9" at bounding box center [139, 240] width 138 height 11
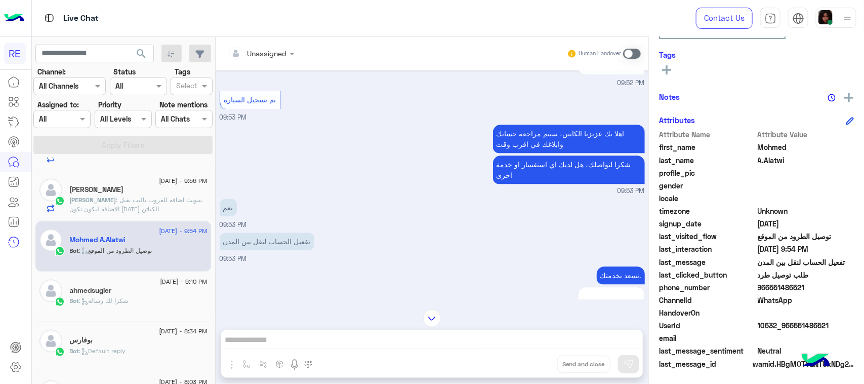
click at [640, 52] on span at bounding box center [632, 54] width 18 height 10
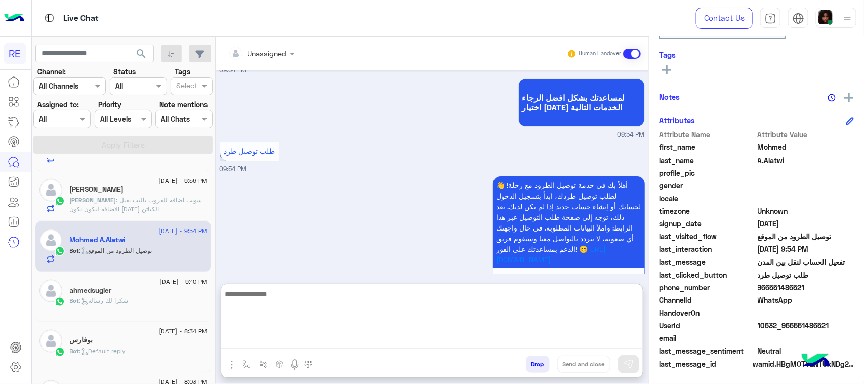
paste textarea "**********"
type textarea "**********"
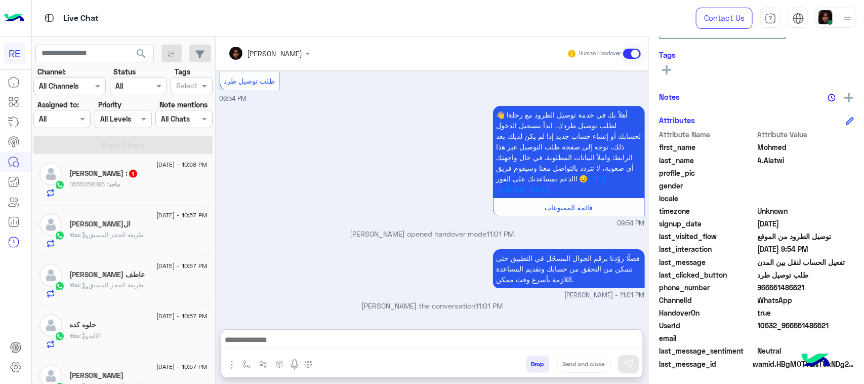
click at [130, 186] on div "ماجد : 0555058085" at bounding box center [139, 189] width 138 height 18
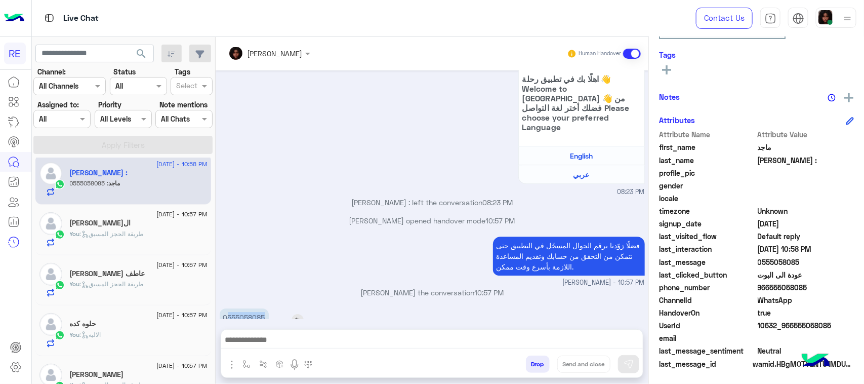
drag, startPoint x: 228, startPoint y: 295, endPoint x: 269, endPoint y: 292, distance: 40.6
click at [269, 308] on app-msgs-text "0555058085" at bounding box center [244, 317] width 49 height 18
copy p "555058085"
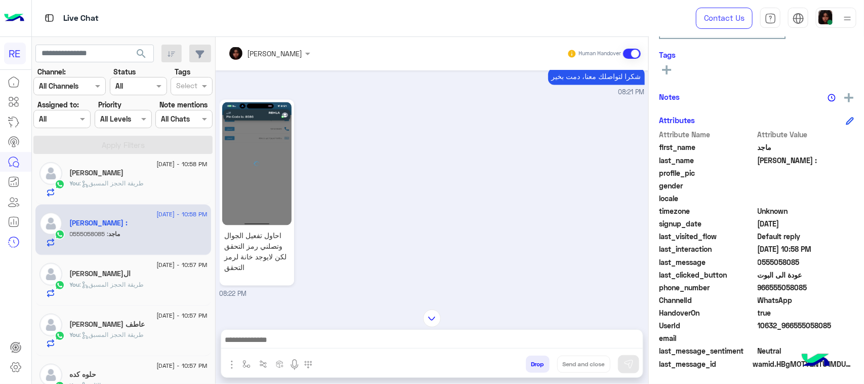
scroll to position [260, 0]
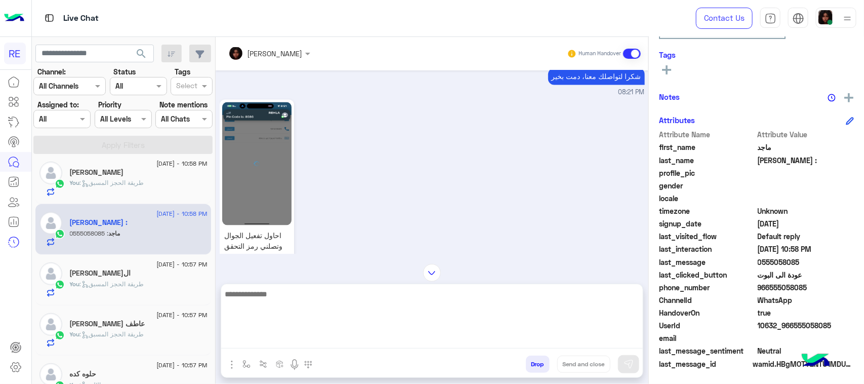
click at [314, 335] on textarea at bounding box center [432, 318] width 422 height 61
type textarea "**********"
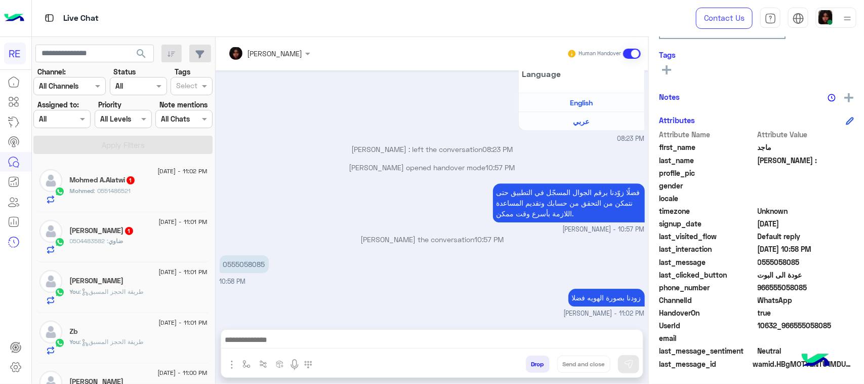
scroll to position [0, 0]
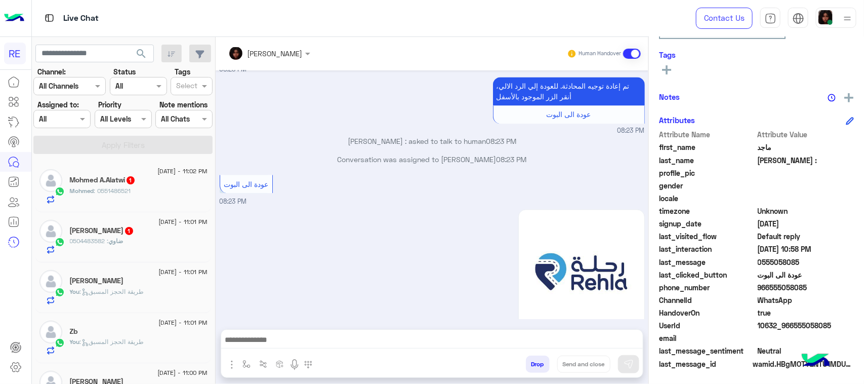
click at [143, 239] on div "ضاوي : 0504483582" at bounding box center [139, 245] width 138 height 18
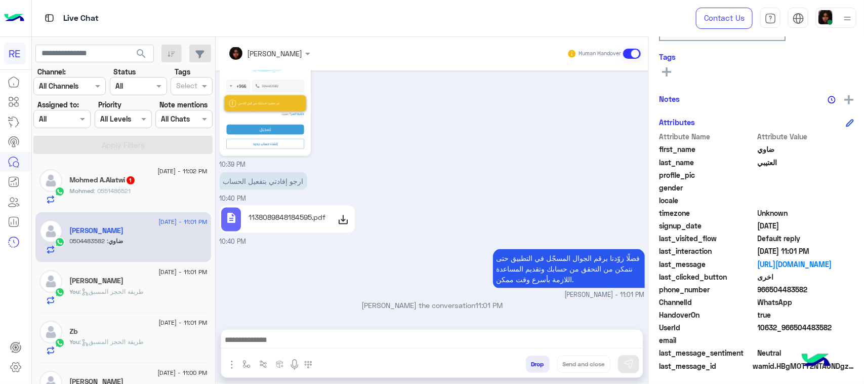
scroll to position [160, 0]
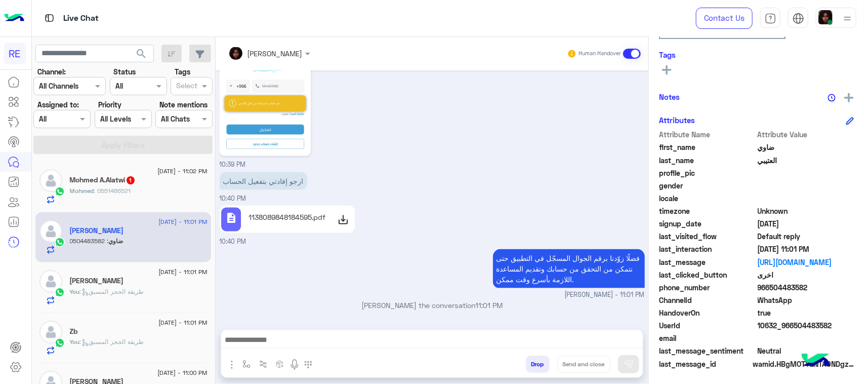
drag, startPoint x: 226, startPoint y: 294, endPoint x: 267, endPoint y: 295, distance: 40.5
click at [267, 321] on p "0504483582" at bounding box center [244, 330] width 49 height 18
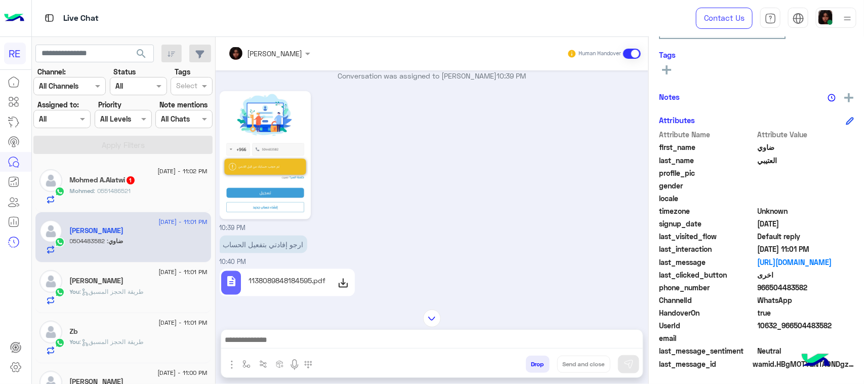
drag, startPoint x: 251, startPoint y: 300, endPoint x: 226, endPoint y: 299, distance: 24.8
click at [226, 299] on div "[PERSON_NAME] Human Handover [DATE] ارغب في تحديث الحساب بخصوص تجديد الاستماره …" at bounding box center [432, 212] width 433 height 351
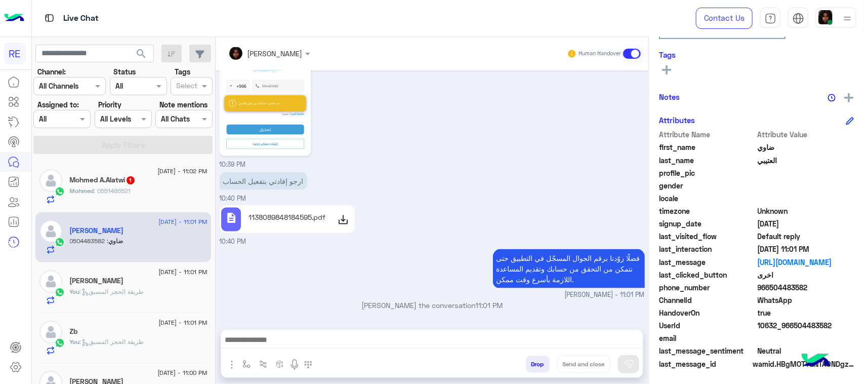
drag, startPoint x: 238, startPoint y: 297, endPoint x: 282, endPoint y: 299, distance: 44.1
click at [282, 321] on div "0504483582" at bounding box center [273, 330] width 106 height 18
copy app-msgs-text "0"
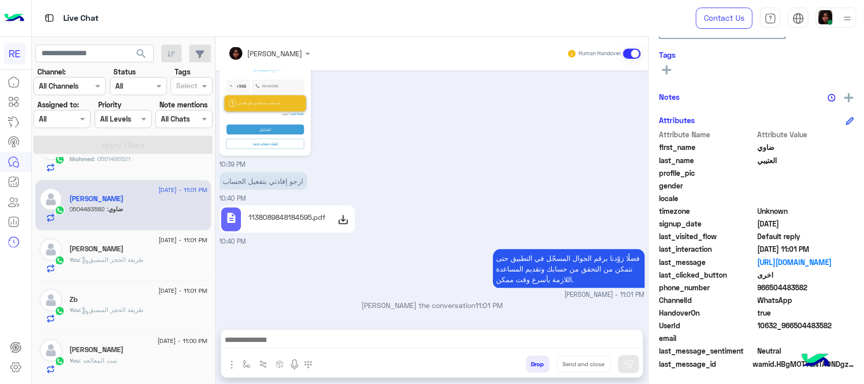
scroll to position [0, 0]
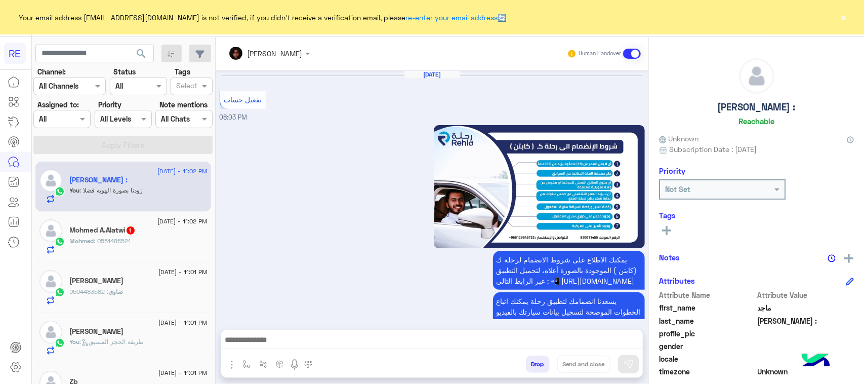
scroll to position [1279, 0]
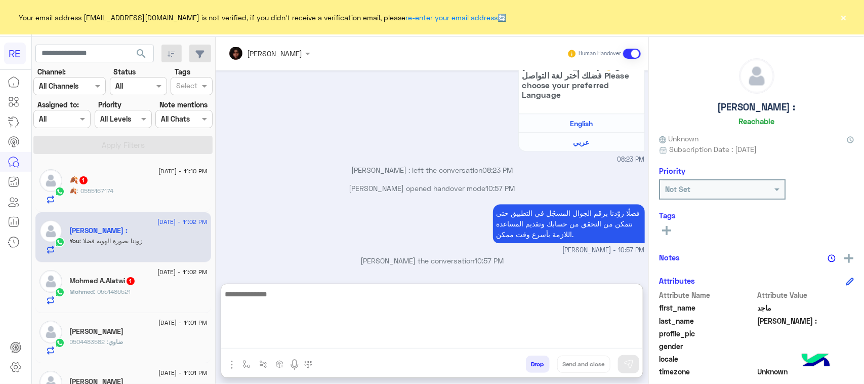
click at [281, 341] on textarea at bounding box center [432, 318] width 422 height 61
type textarea "*"
type textarea "**********"
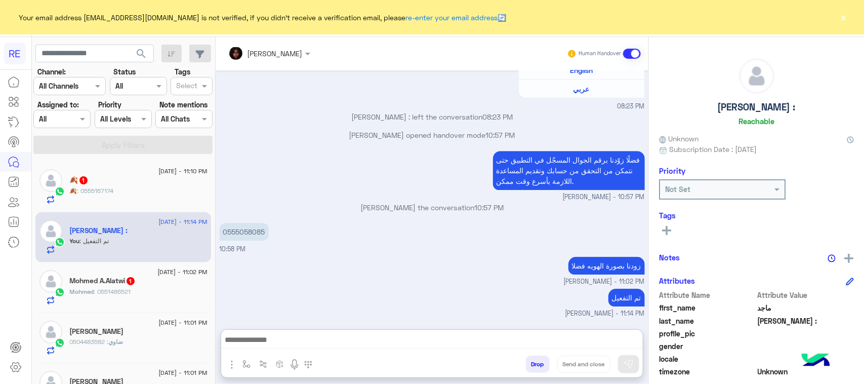
click at [133, 191] on div "🍂 : 0555167174" at bounding box center [139, 195] width 138 height 18
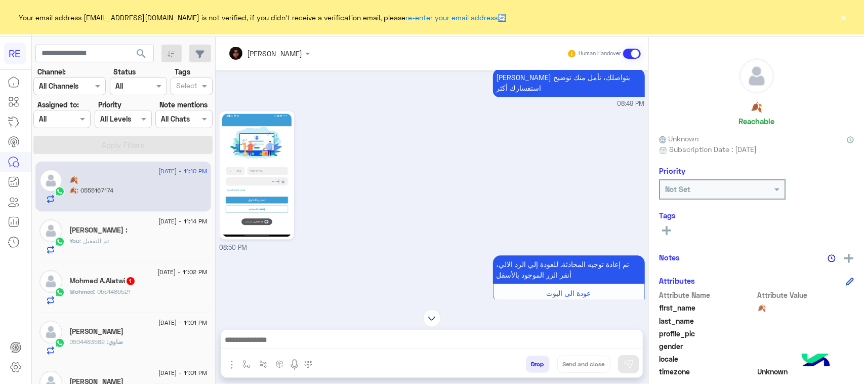
scroll to position [1029, 0]
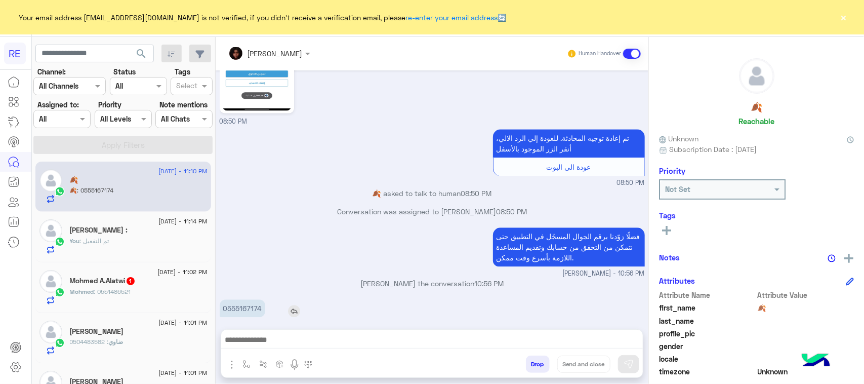
drag, startPoint x: 227, startPoint y: 296, endPoint x: 260, endPoint y: 299, distance: 33.0
click at [278, 300] on div "0555167174" at bounding box center [271, 308] width 103 height 18
copy app-msgs-text "0"
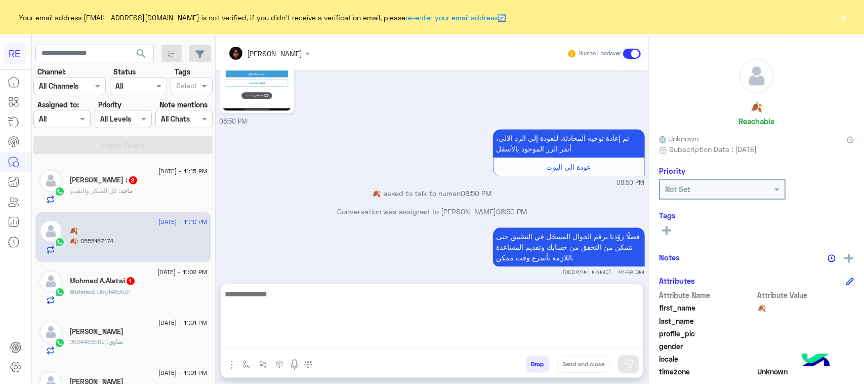
click at [338, 336] on textarea at bounding box center [432, 318] width 422 height 61
type textarea "*"
type textarea "**********"
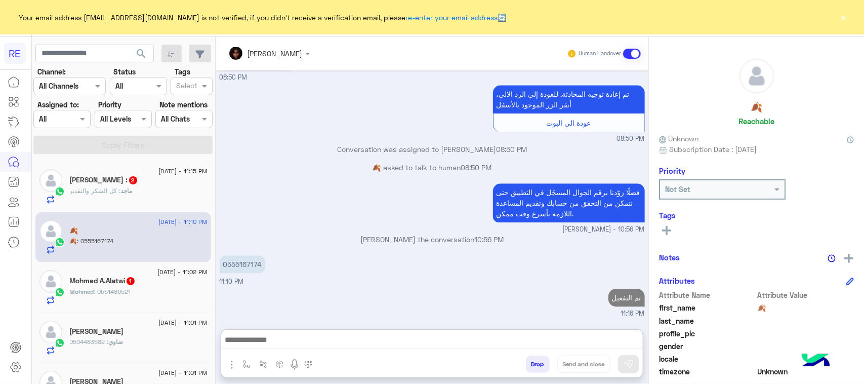
click at [129, 178] on span "2" at bounding box center [133, 180] width 8 height 8
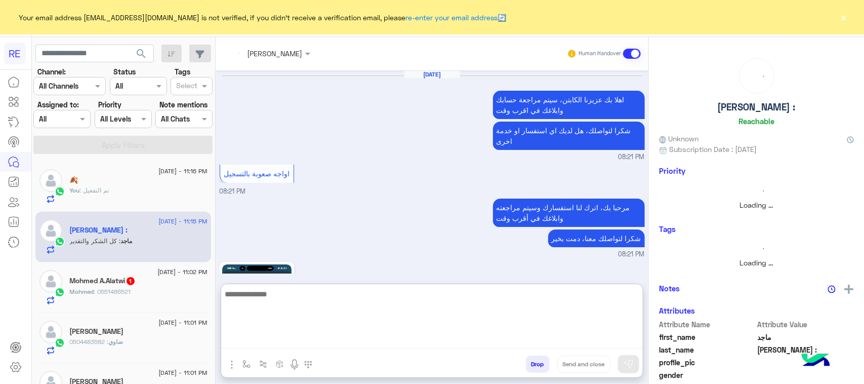
scroll to position [973, 0]
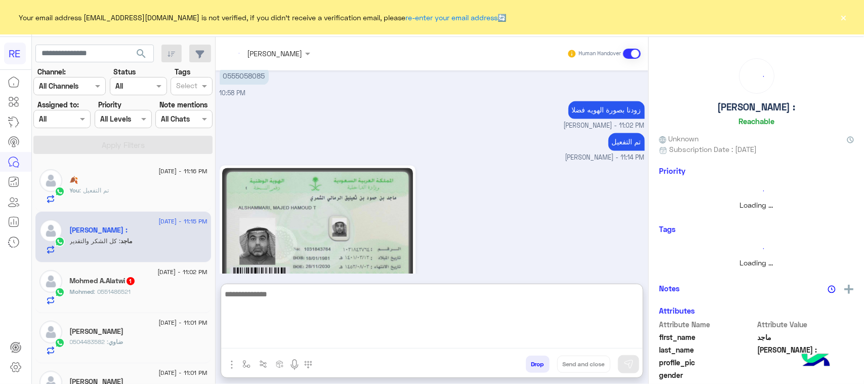
click at [319, 343] on textarea at bounding box center [432, 318] width 422 height 61
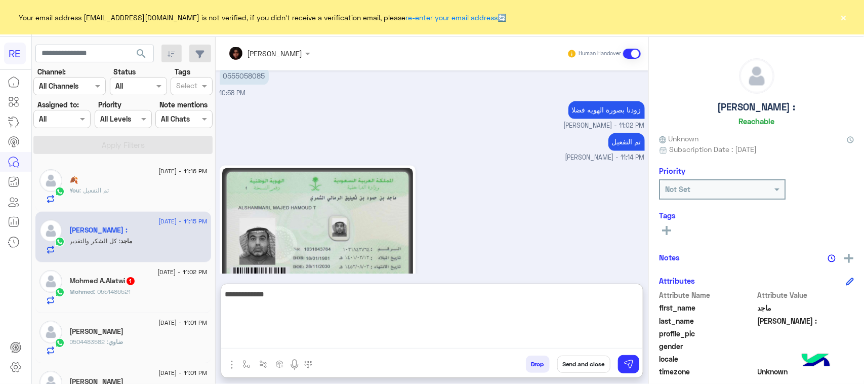
type textarea "**********"
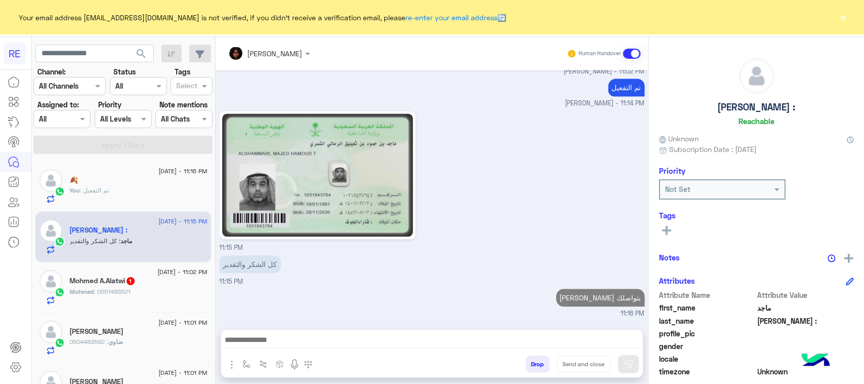
click at [97, 294] on span ": 0551486521" at bounding box center [112, 292] width 37 height 8
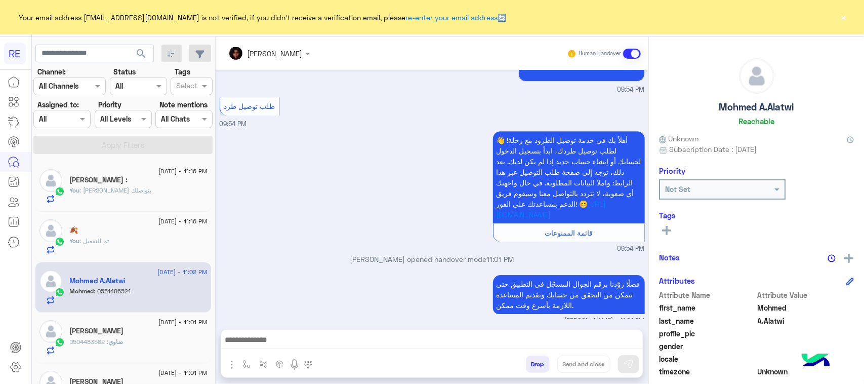
scroll to position [1433, 0]
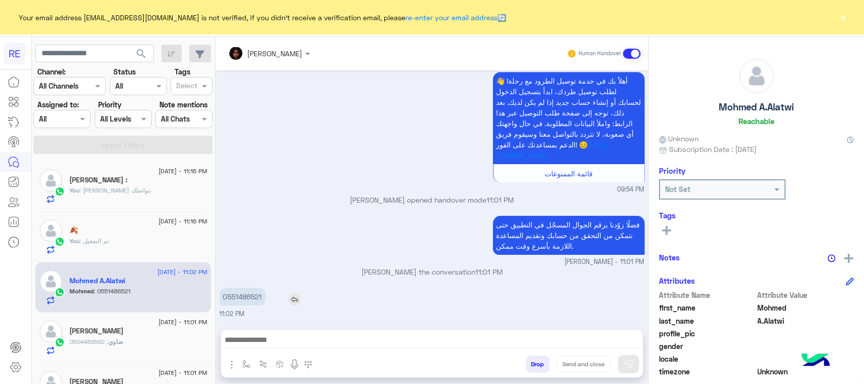
drag, startPoint x: 227, startPoint y: 297, endPoint x: 263, endPoint y: 295, distance: 36.5
click at [263, 295] on p "0551486521" at bounding box center [243, 297] width 46 height 18
copy p "551486521"
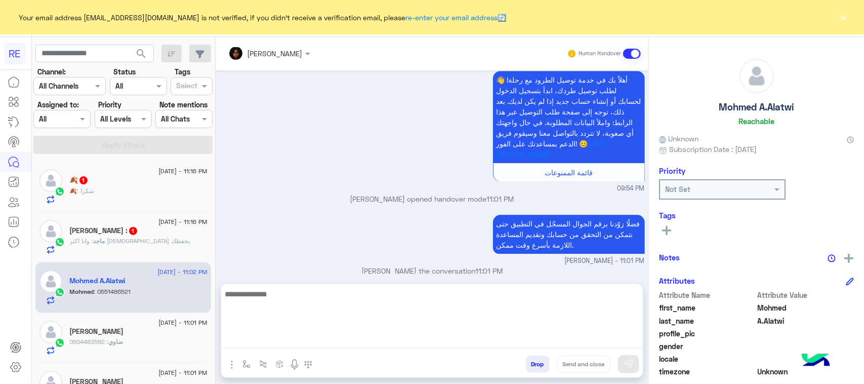
click at [398, 339] on textarea at bounding box center [432, 318] width 422 height 61
type textarea "**********"
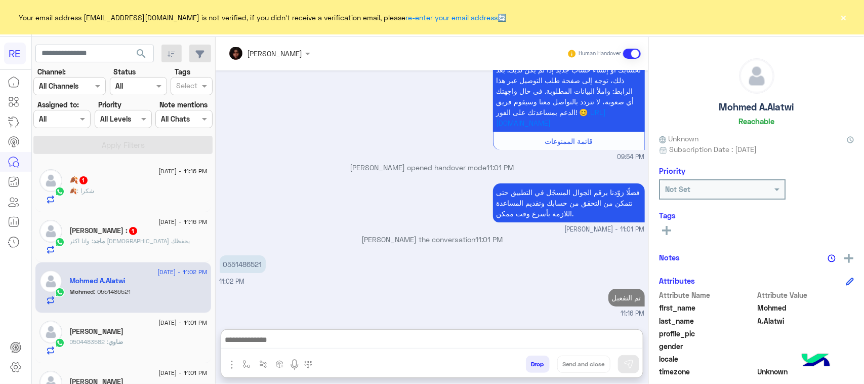
scroll to position [1488, 0]
click at [135, 234] on h5 "ماجد حمود أبو مازن : 1" at bounding box center [104, 230] width 68 height 9
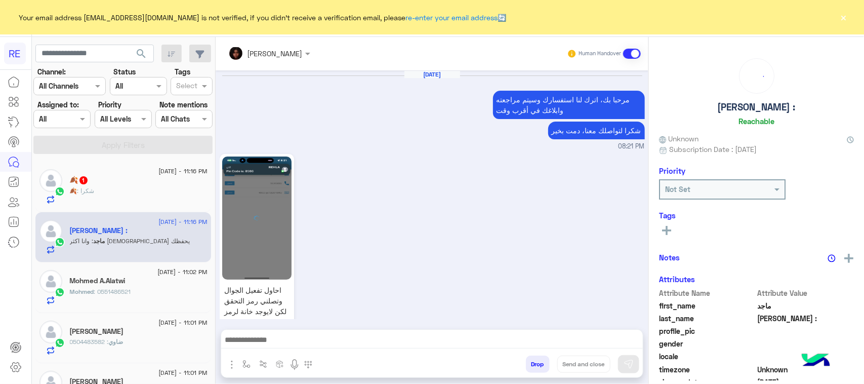
scroll to position [931, 0]
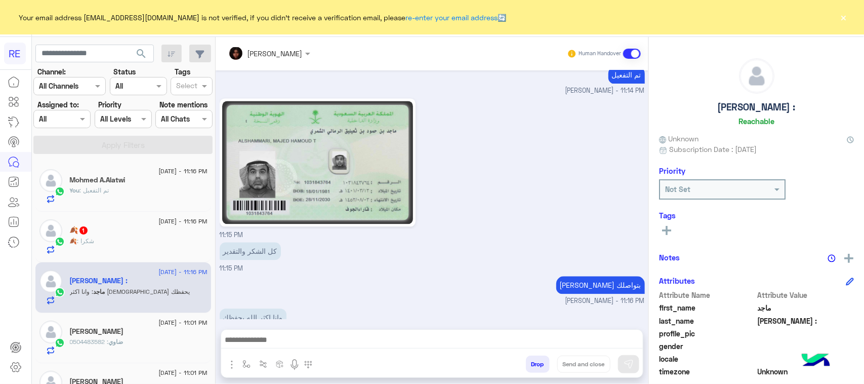
click at [126, 241] on div "🍂 : شكرا" at bounding box center [139, 245] width 138 height 18
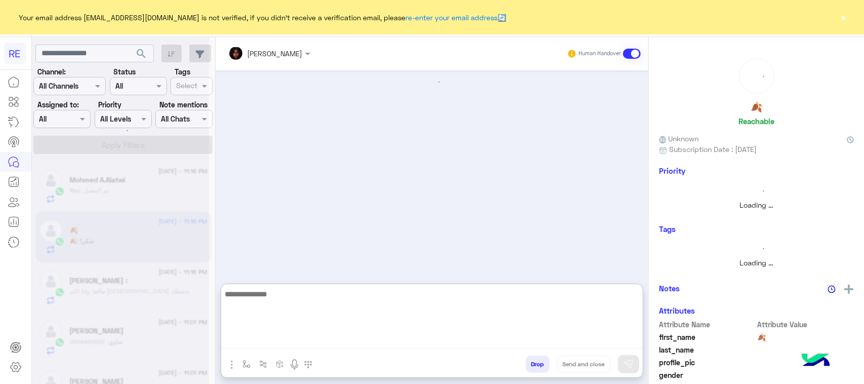
click at [317, 338] on textarea at bounding box center [432, 318] width 422 height 61
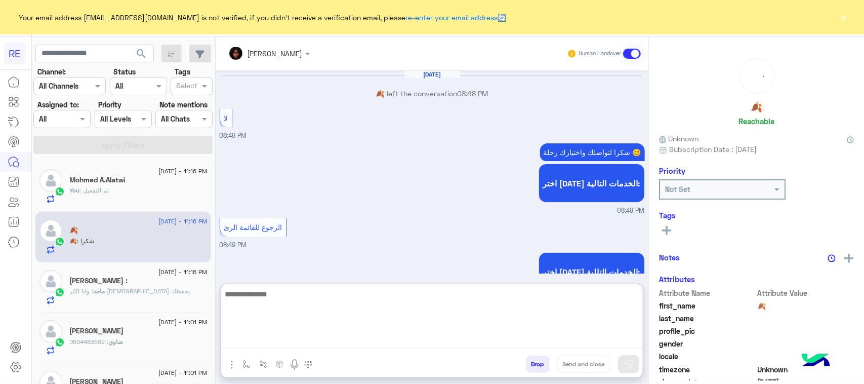
scroll to position [1079, 0]
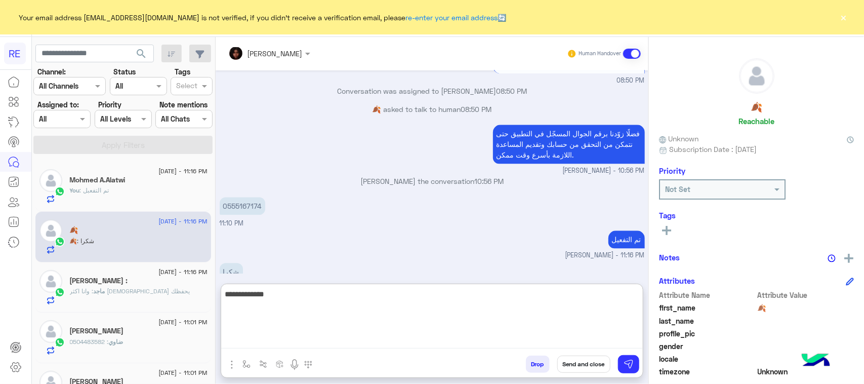
type textarea "**********"
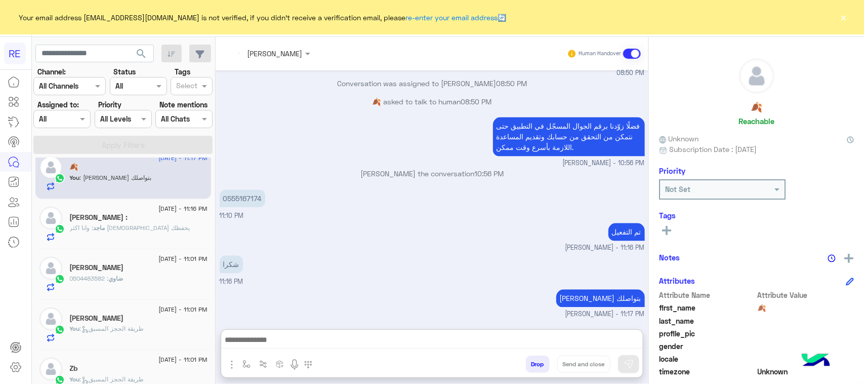
scroll to position [1097, 0]
click at [108, 279] on span ": 0504483582" at bounding box center [89, 278] width 39 height 8
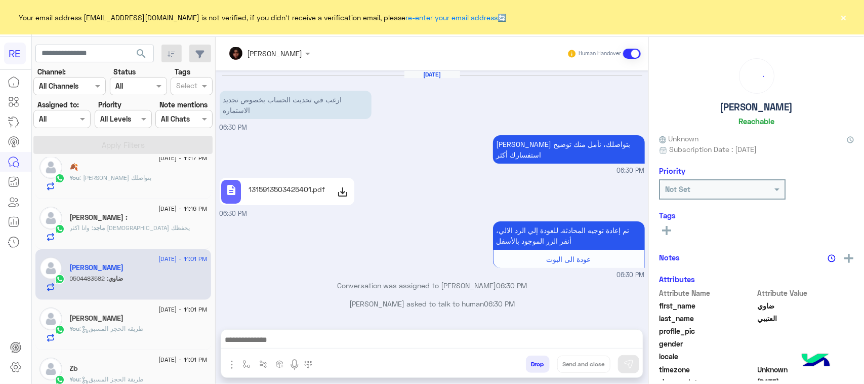
scroll to position [648, 0]
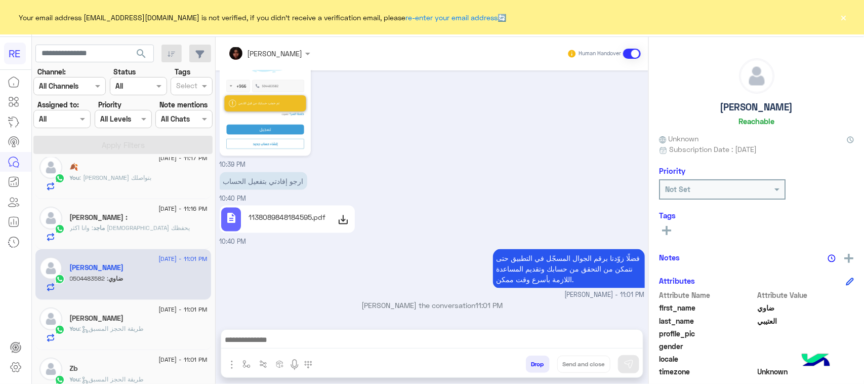
drag, startPoint x: 228, startPoint y: 296, endPoint x: 264, endPoint y: 297, distance: 36.5
click at [264, 321] on p "0504483582" at bounding box center [244, 330] width 49 height 18
copy p "504483582"
click at [335, 335] on div at bounding box center [432, 342] width 422 height 25
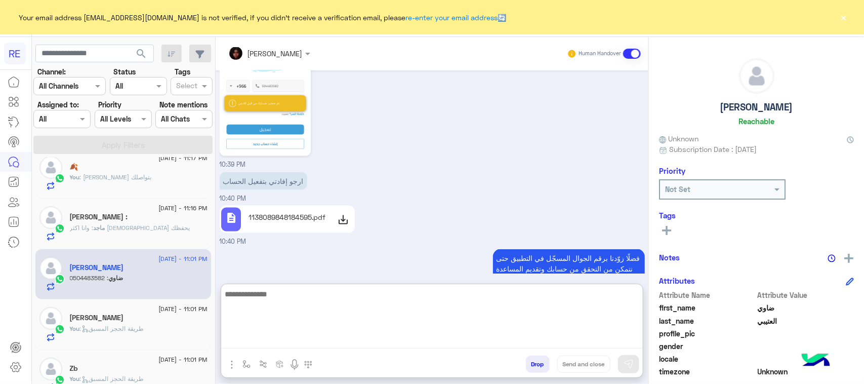
click at [335, 338] on textarea at bounding box center [432, 318] width 422 height 61
type textarea "**********"
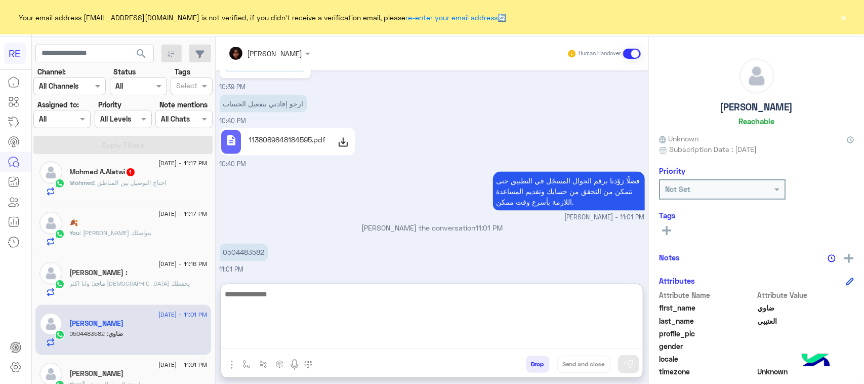
scroll to position [0, 0]
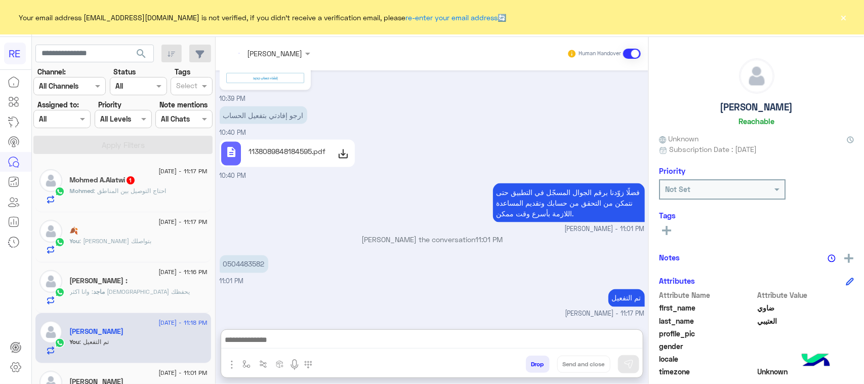
click at [137, 190] on span ": احتاج التوصيل بين المناطق" at bounding box center [130, 191] width 72 height 8
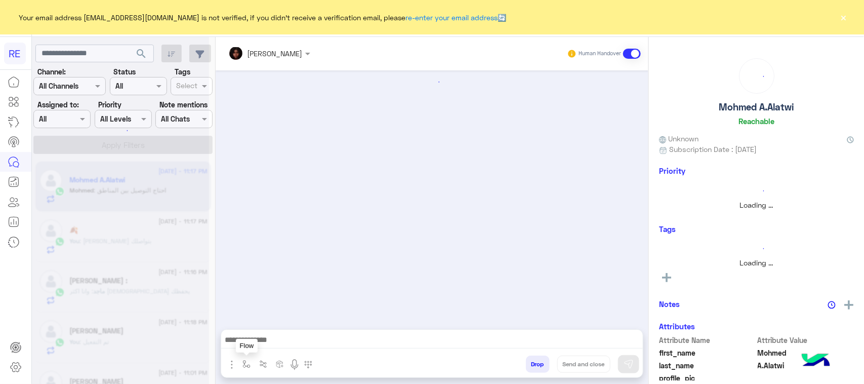
scroll to position [1196, 0]
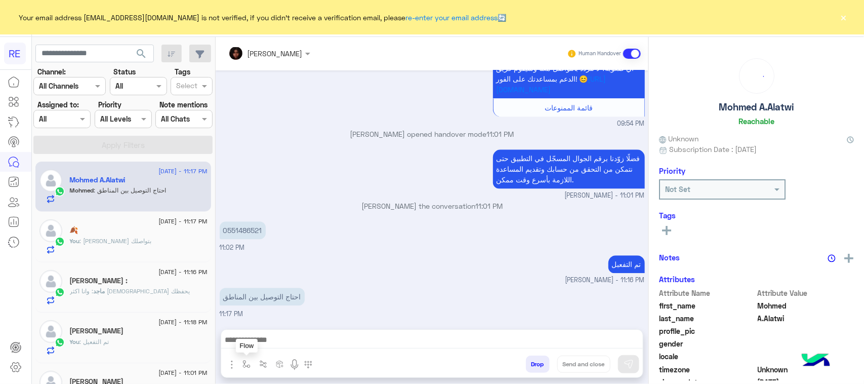
click at [246, 367] on img "button" at bounding box center [246, 364] width 8 height 8
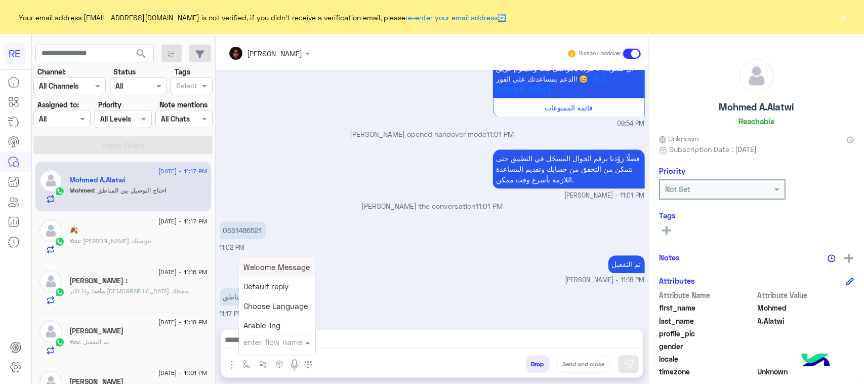
click at [266, 342] on input "text" at bounding box center [265, 342] width 42 height 12
type input "*****"
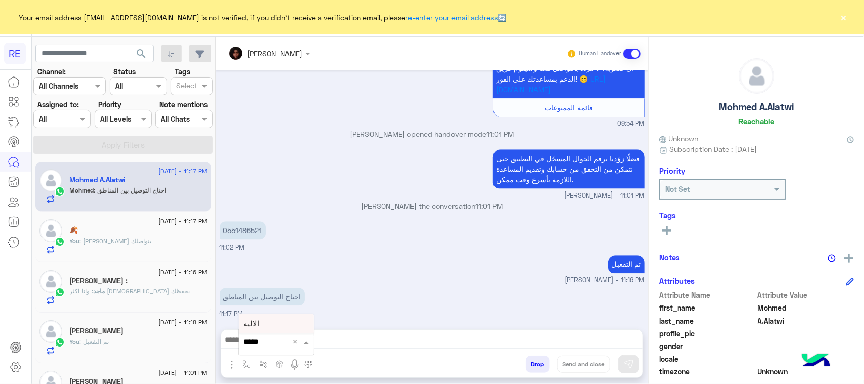
click at [267, 326] on div "الاليه" at bounding box center [276, 324] width 75 height 20
type textarea "**********"
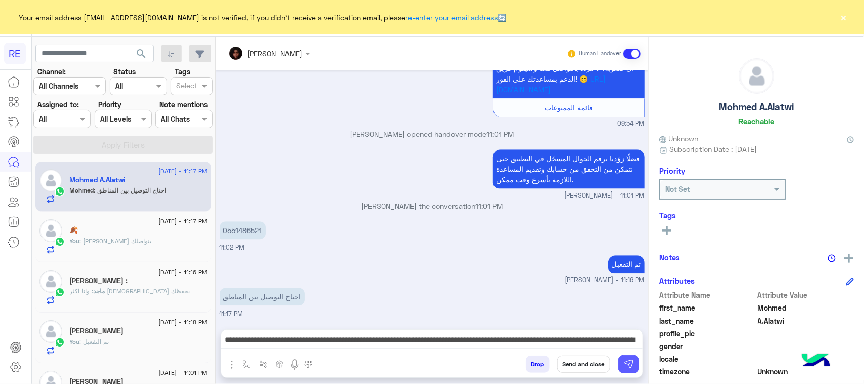
click at [619, 360] on button at bounding box center [628, 364] width 21 height 18
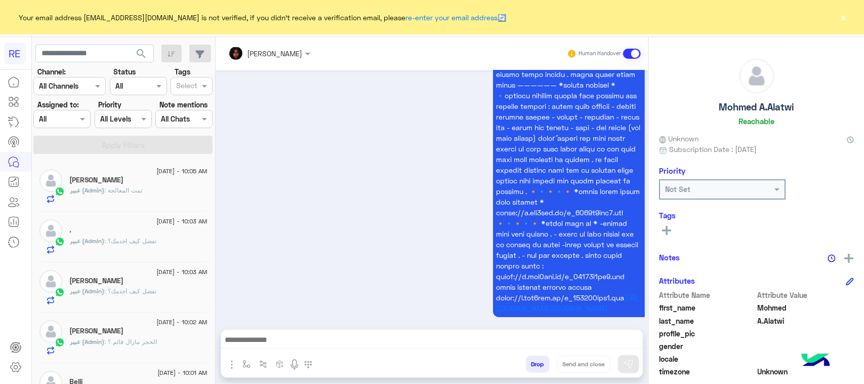
scroll to position [5, 0]
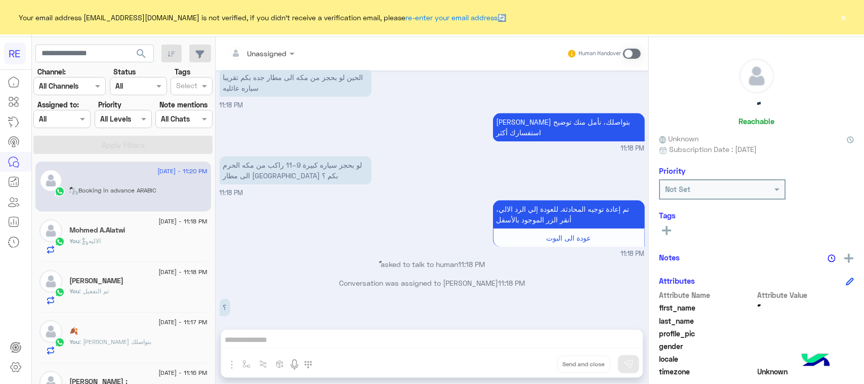
scroll to position [1186, 0]
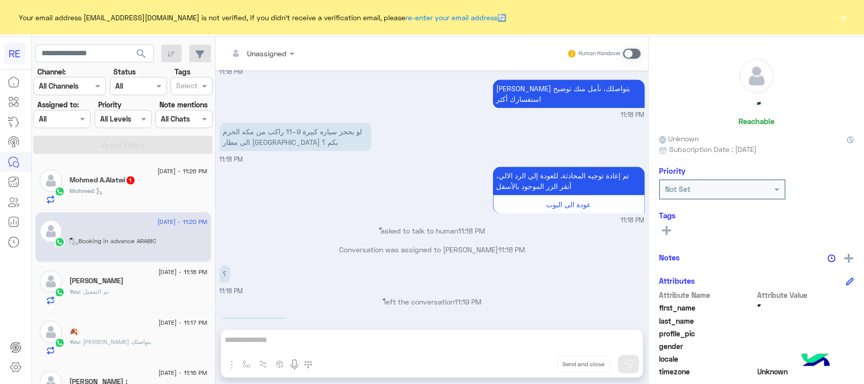
click at [92, 194] on span "Mohmed" at bounding box center [82, 191] width 24 height 8
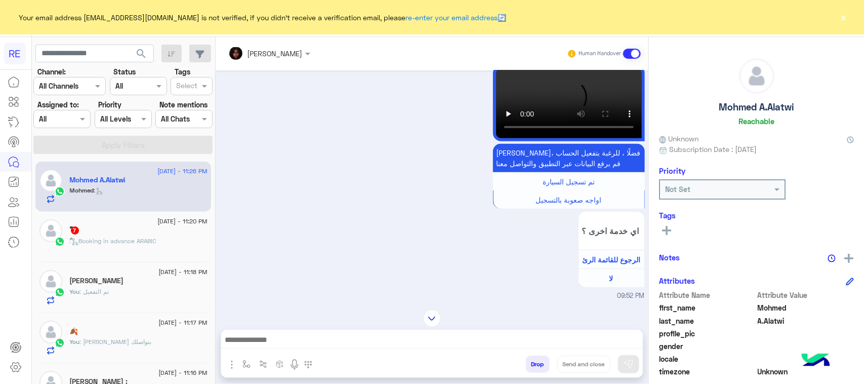
scroll to position [318, 0]
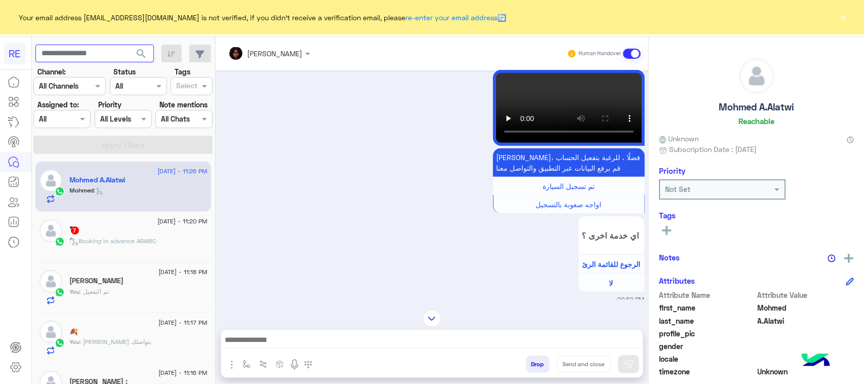
paste input "*********"
click at [140, 52] on span "search" at bounding box center [141, 54] width 12 height 12
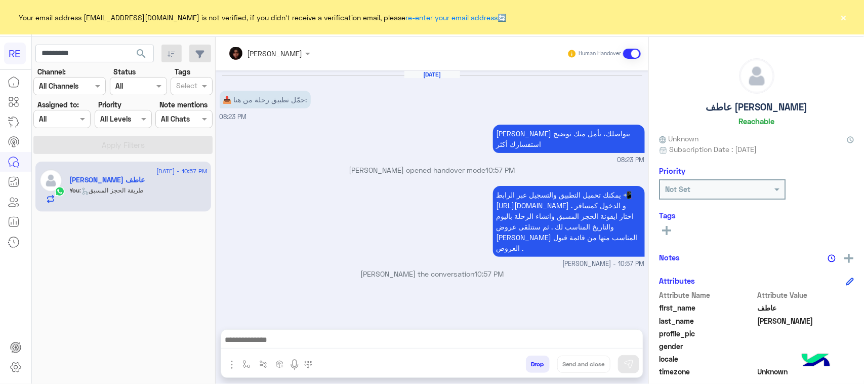
click at [66, 63] on app-inbox-users-filters "********* search Channel: Channel All Channels Status Channel All Tags Select A…" at bounding box center [123, 97] width 183 height 121
click at [66, 47] on input "*********" at bounding box center [94, 54] width 118 height 18
paste input "text"
type input "*********"
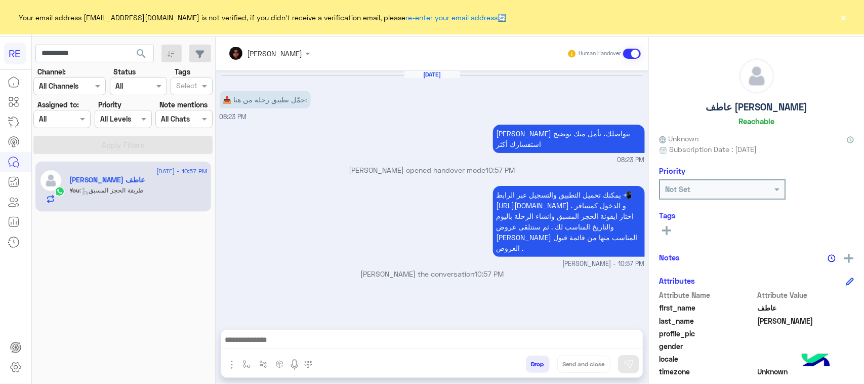
click at [147, 53] on span "search" at bounding box center [141, 54] width 12 height 12
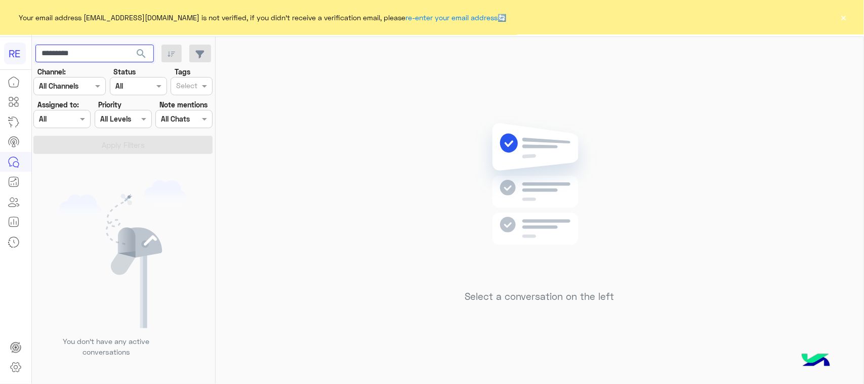
click at [84, 51] on input "*********" at bounding box center [94, 54] width 118 height 18
click at [142, 57] on span "search" at bounding box center [141, 54] width 12 height 12
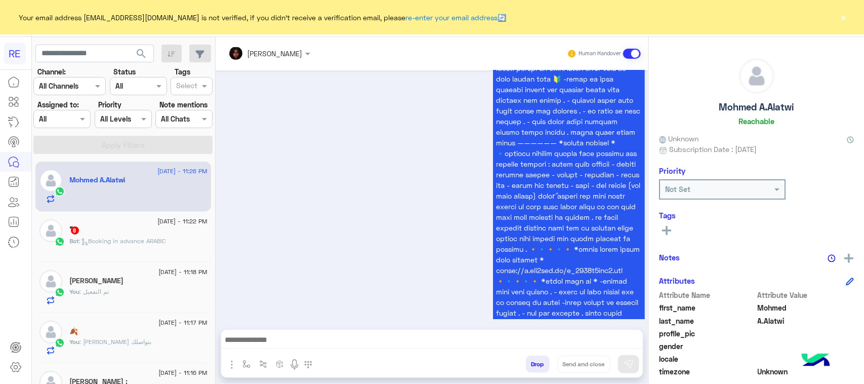
scroll to position [1456, 0]
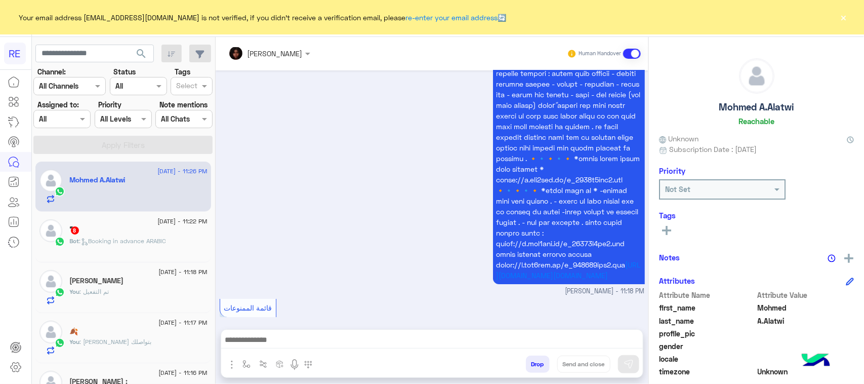
click at [122, 236] on div "ًًًًًًًًً 8" at bounding box center [139, 231] width 138 height 11
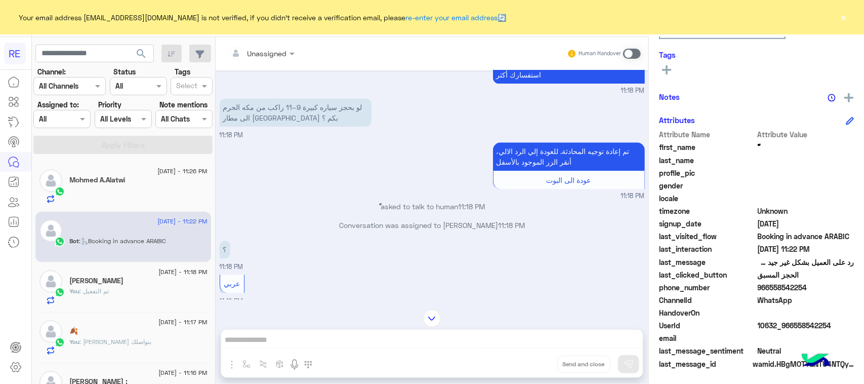
scroll to position [1147, 0]
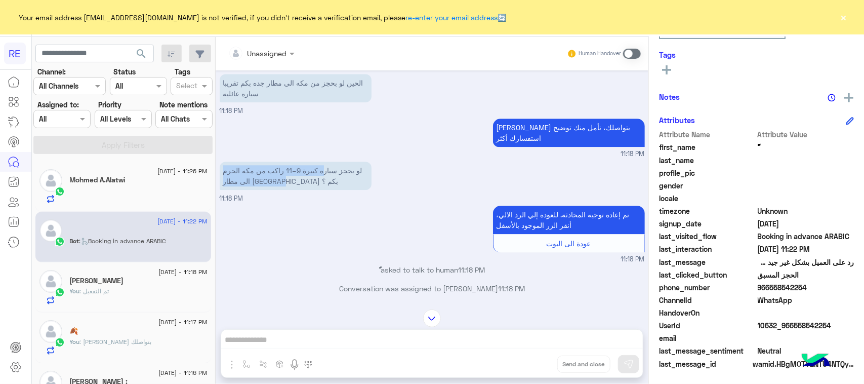
drag, startPoint x: 331, startPoint y: 142, endPoint x: 234, endPoint y: 178, distance: 103.3
click at [226, 161] on p "لو بحجز سياره كبيرة 9–11 راكب من مكه الحرم الى مطار جدة بكم ؟" at bounding box center [296, 175] width 152 height 28
click at [253, 203] on div "تم إعادة توجيه المحادثة. للعودة إلي الرد الالي، أنقر الزر الموجود بالأسفل عودة …" at bounding box center [432, 233] width 425 height 61
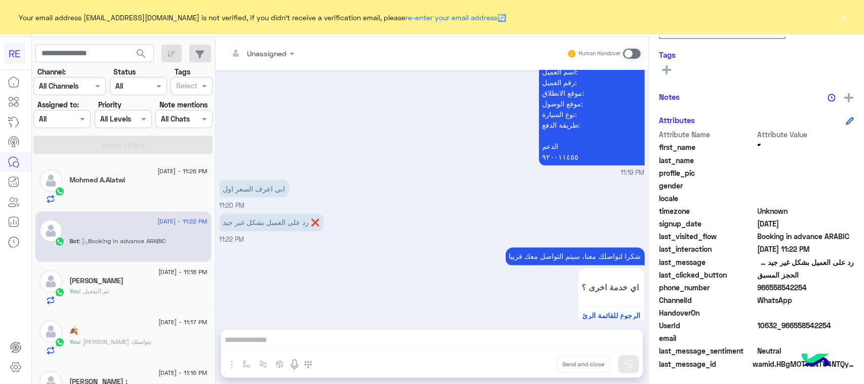
scroll to position [2401, 0]
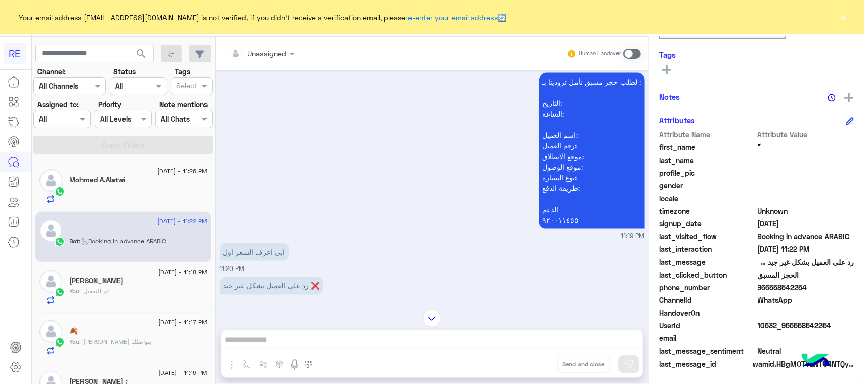
click at [638, 50] on span at bounding box center [632, 54] width 18 height 10
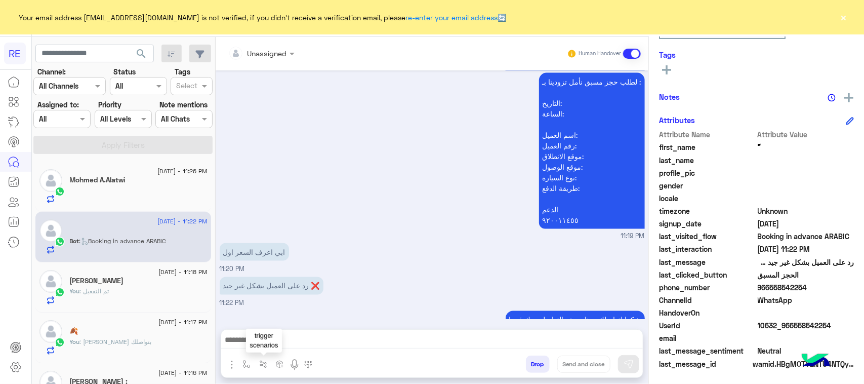
scroll to position [2483, 0]
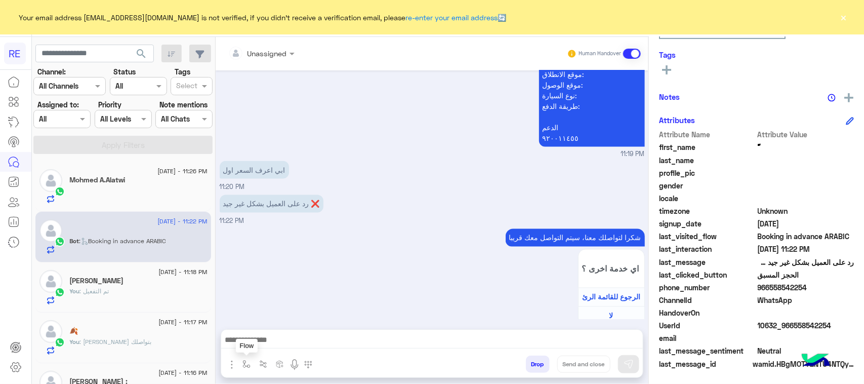
click at [250, 365] on img "button" at bounding box center [246, 364] width 8 height 8
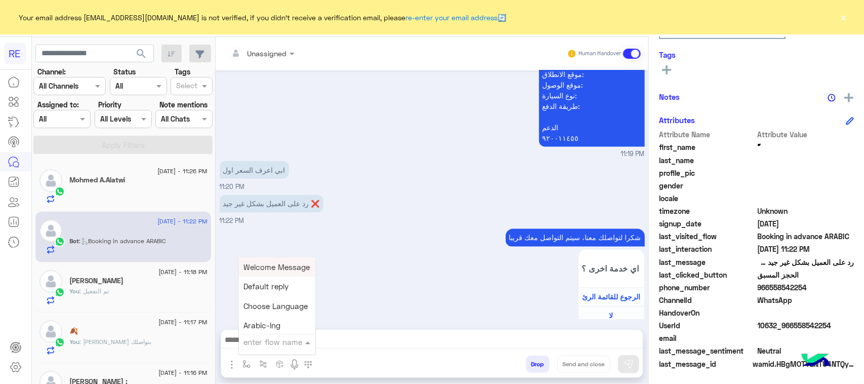
click at [261, 349] on div "enter flow name" at bounding box center [277, 342] width 76 height 18
type input "**"
click at [285, 261] on div "طريقة الحجز المسبق" at bounding box center [276, 266] width 75 height 19
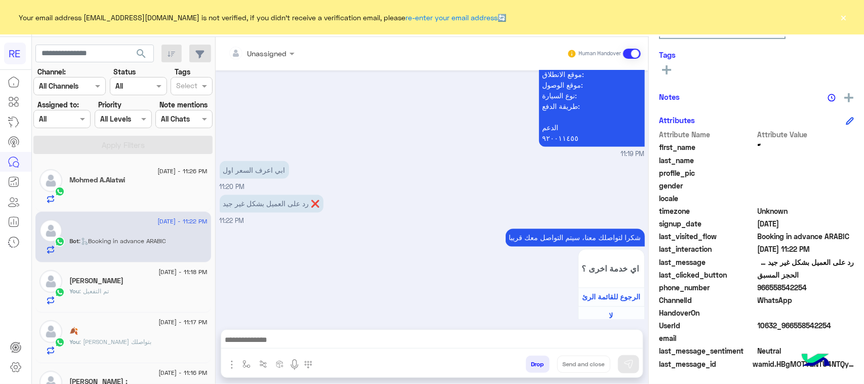
type textarea "**********"
click at [628, 362] on img at bounding box center [629, 364] width 10 height 10
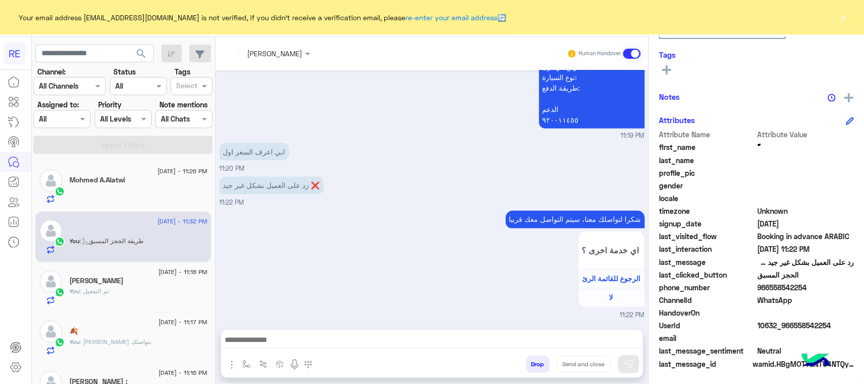
scroll to position [2594, 0]
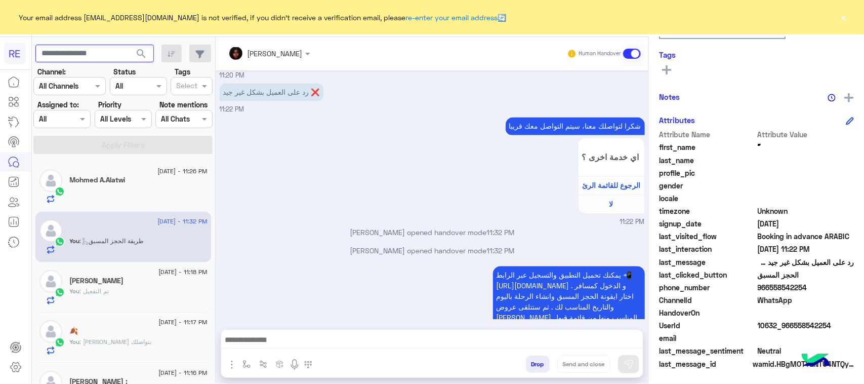
click at [66, 47] on input "text" at bounding box center [94, 54] width 118 height 18
paste input "*********"
type input "*********"
click at [140, 56] on span "search" at bounding box center [141, 54] width 12 height 12
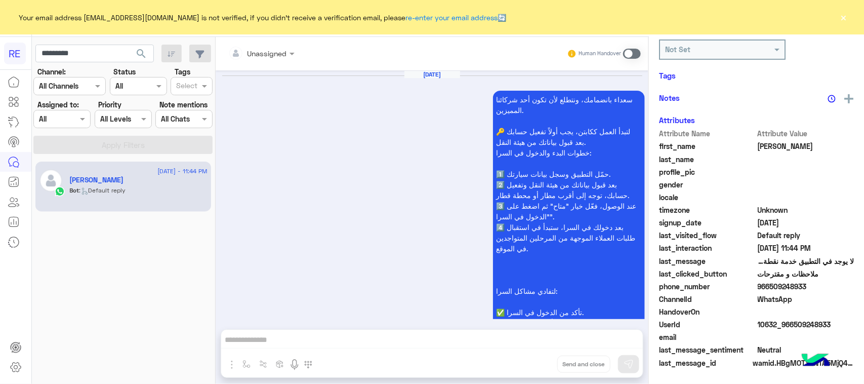
scroll to position [1251, 0]
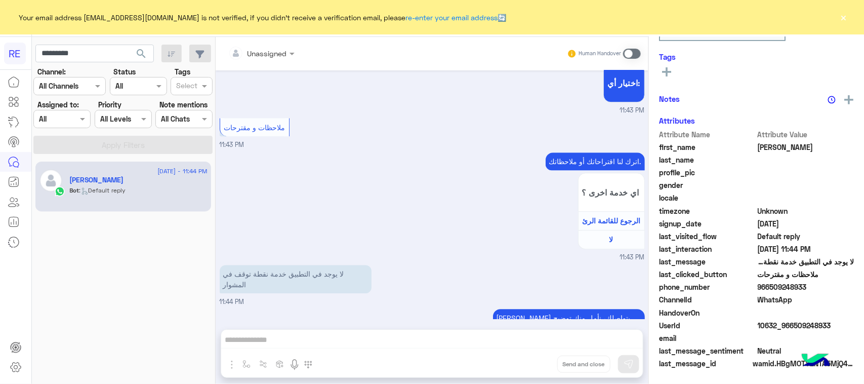
click at [290, 265] on p "لا يوجد في التطبيق خدمة نقطة توقف في المشوار" at bounding box center [296, 279] width 152 height 28
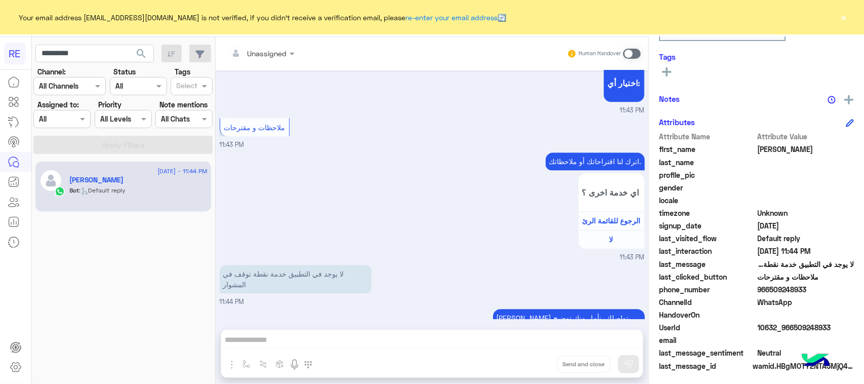
scroll to position [160, 0]
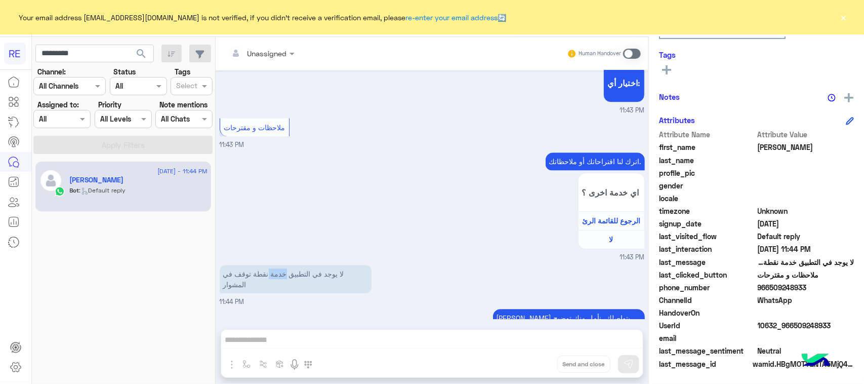
click at [290, 265] on p "لا يوجد في التطبيق خدمة نقطة توقف في المشوار" at bounding box center [296, 279] width 152 height 28
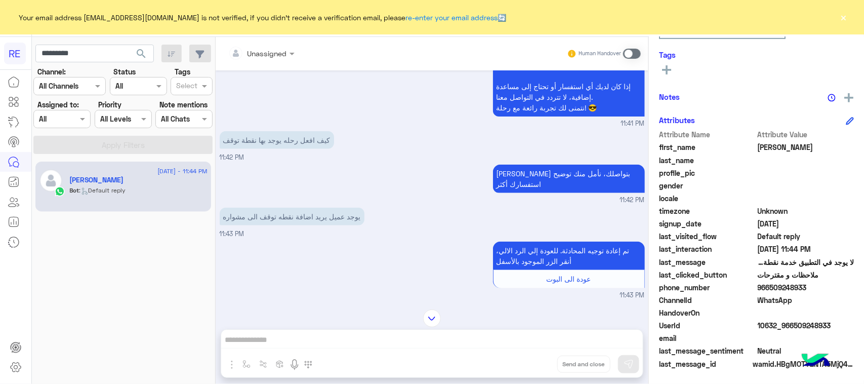
scroll to position [365, 0]
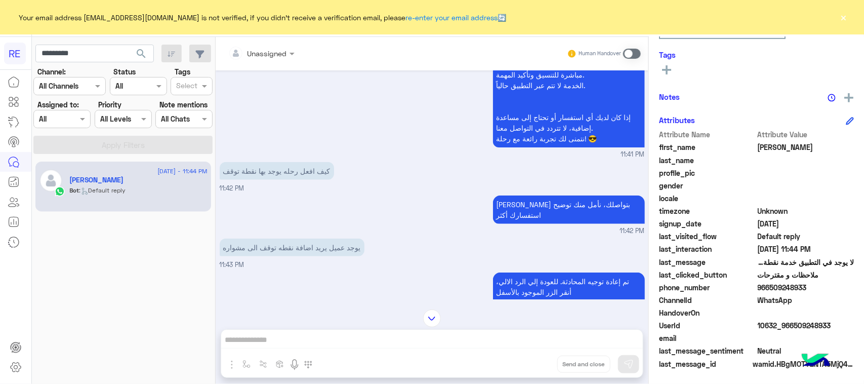
click at [630, 51] on span at bounding box center [632, 54] width 18 height 10
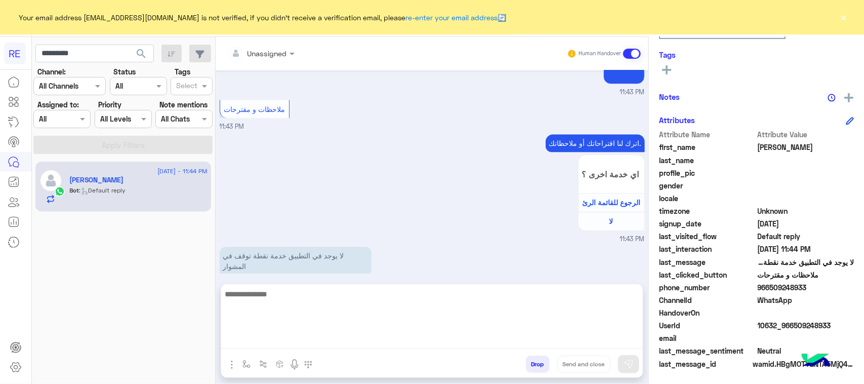
click at [332, 335] on textarea at bounding box center [432, 318] width 422 height 61
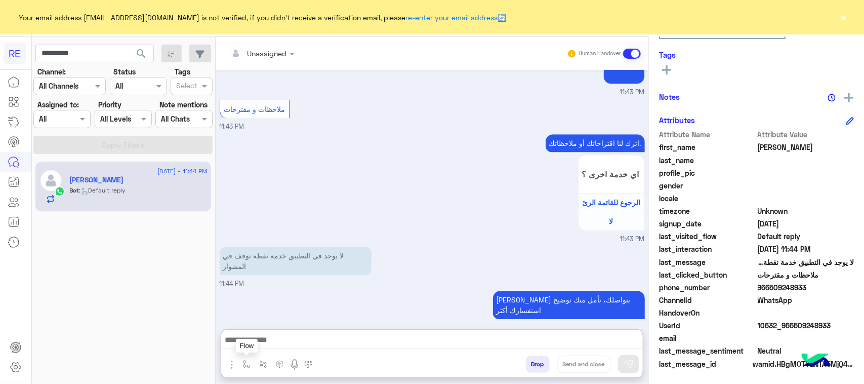
click at [242, 362] on button "button" at bounding box center [246, 363] width 17 height 17
click at [257, 336] on input "text" at bounding box center [265, 342] width 42 height 12
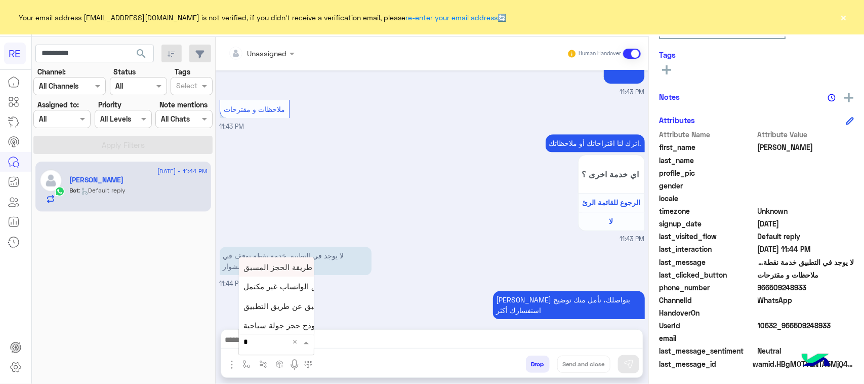
type input "**"
click at [281, 267] on span "طريقة الحجز المسبق" at bounding box center [278, 266] width 69 height 9
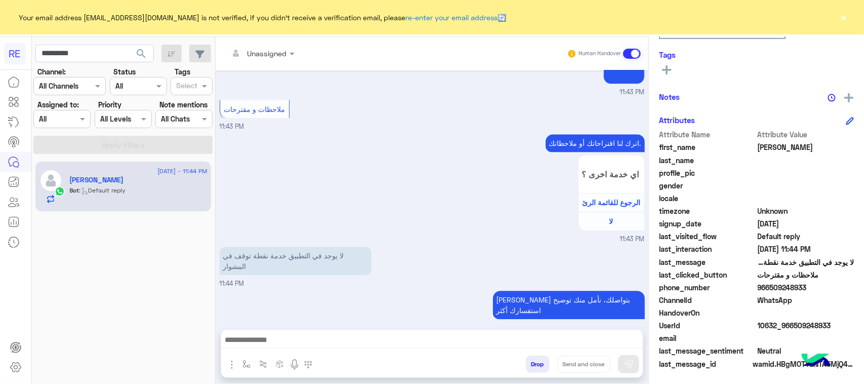
type textarea "**********"
click at [629, 359] on img at bounding box center [629, 364] width 10 height 10
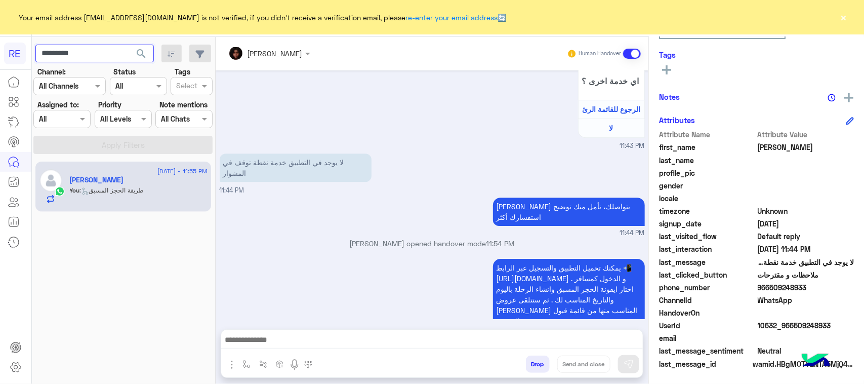
click at [92, 57] on input "*********" at bounding box center [94, 54] width 118 height 18
click at [142, 60] on button "search" at bounding box center [141, 56] width 25 height 22
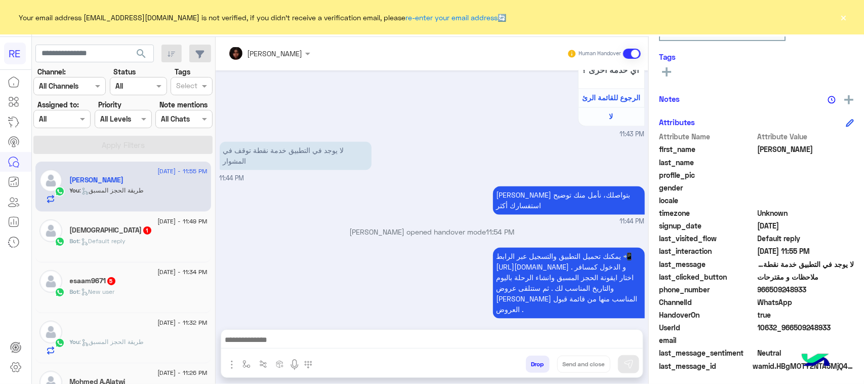
scroll to position [160, 0]
click at [167, 241] on div "Bot : Default reply" at bounding box center [139, 245] width 138 height 18
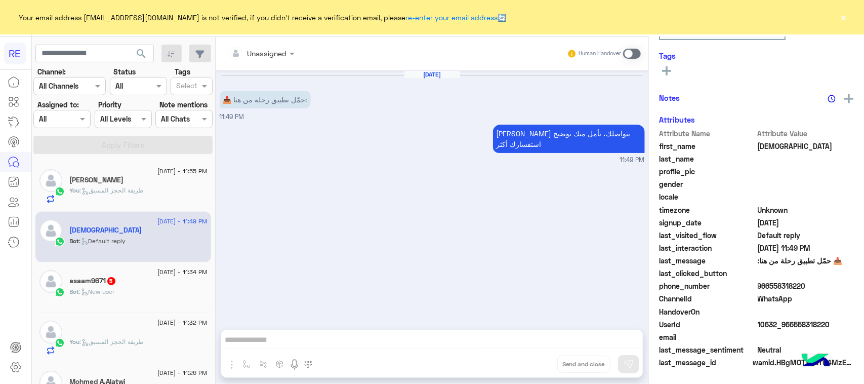
scroll to position [158, 0]
click at [135, 275] on div "30 August - 11:34 PM" at bounding box center [139, 273] width 138 height 7
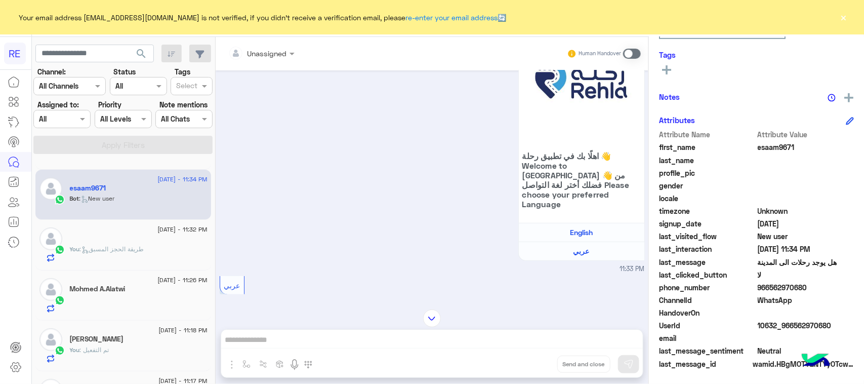
scroll to position [127, 0]
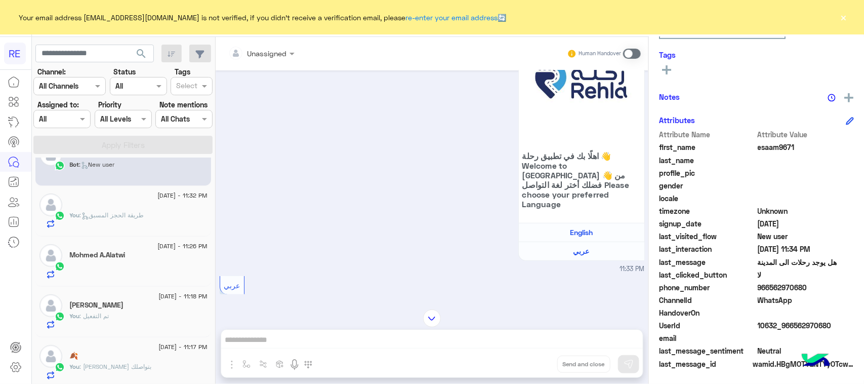
click at [298, 182] on div "وعليكم السلام ،كيف اقدر اساعدك اهلًا بك في تطبيق رحلة 👋 Welcome to Rehla 👋 من ف…" at bounding box center [432, 134] width 425 height 279
